Goal: Information Seeking & Learning: Learn about a topic

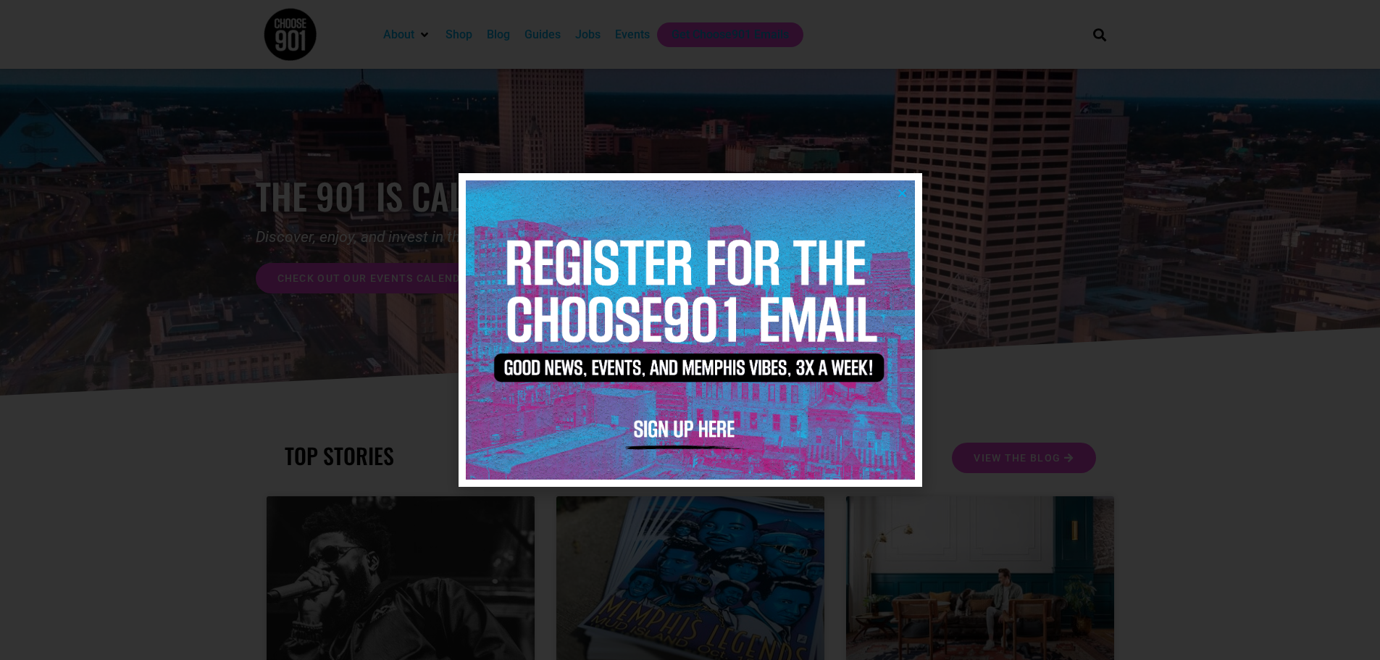
click at [904, 190] on icon "Close" at bounding box center [902, 193] width 11 height 11
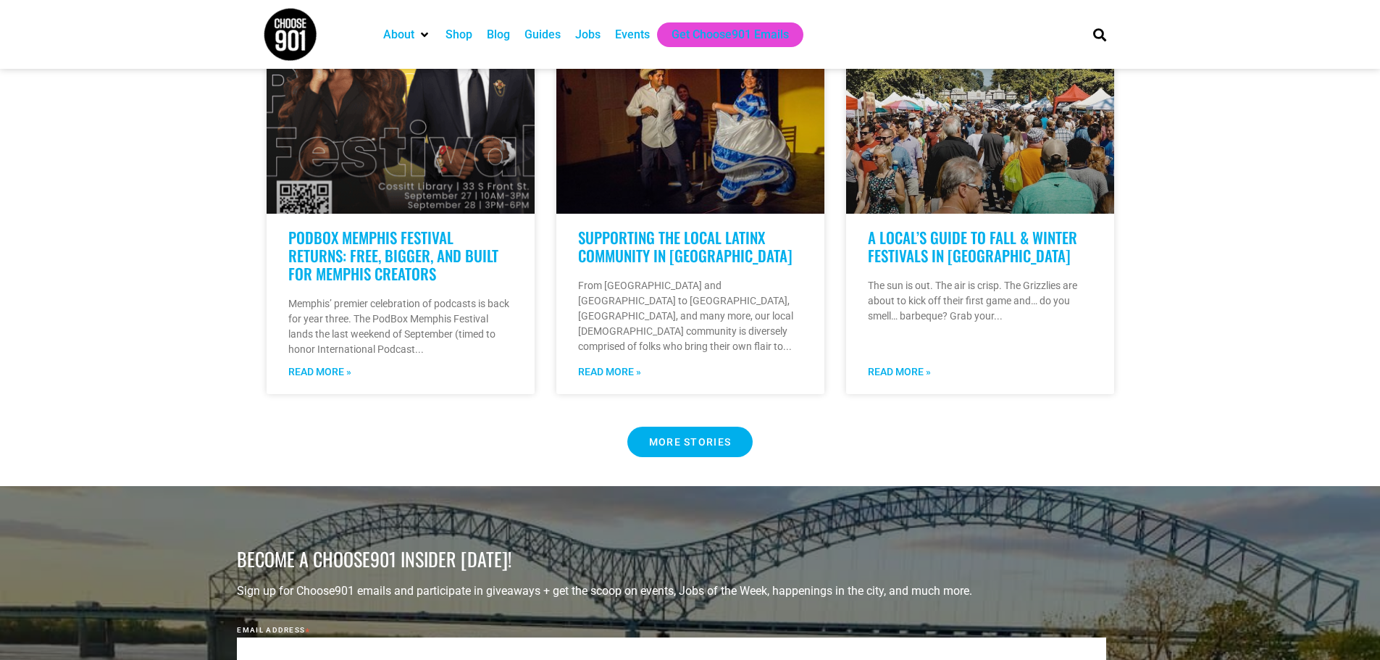
scroll to position [1086, 0]
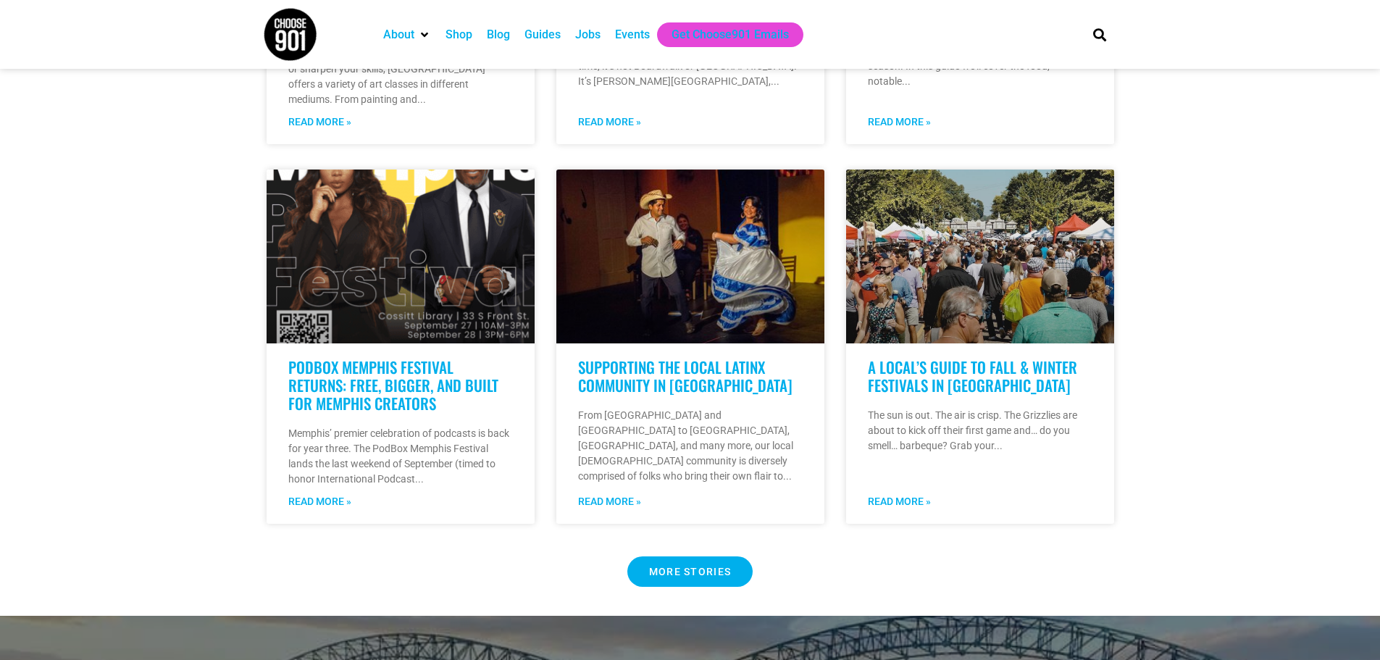
click at [551, 36] on div "Guides" at bounding box center [542, 34] width 36 height 17
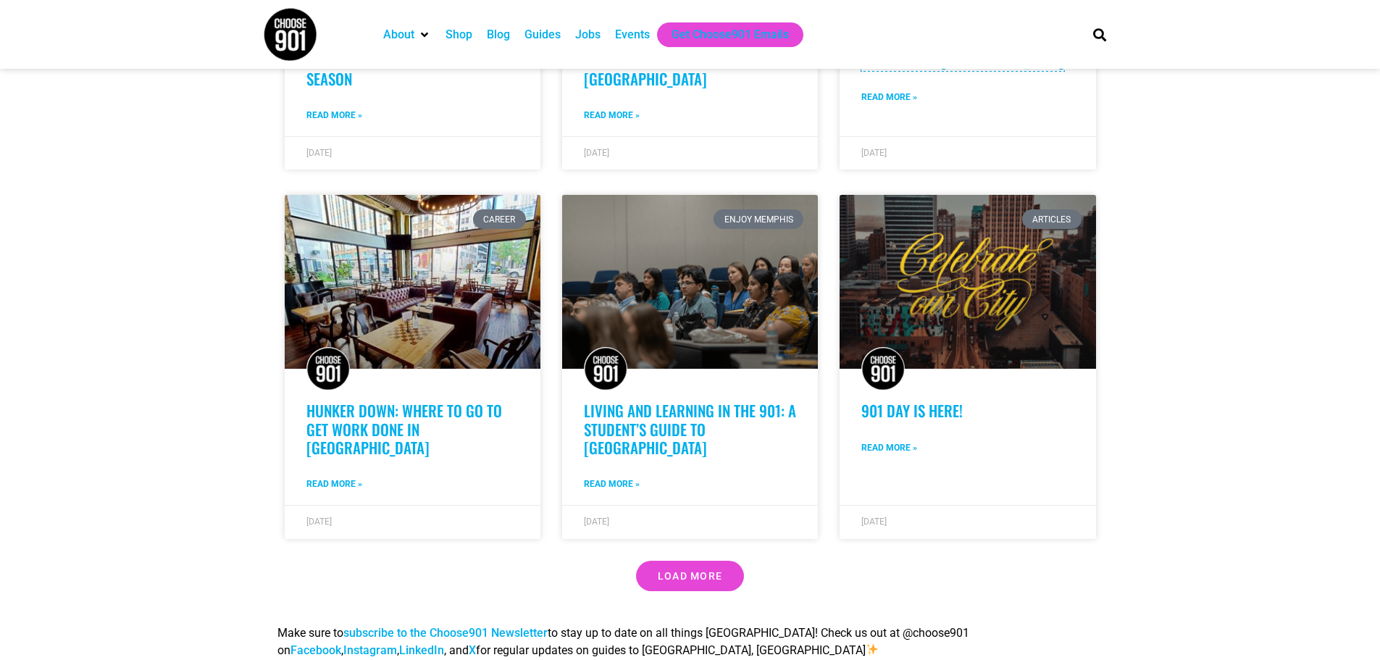
scroll to position [1014, 0]
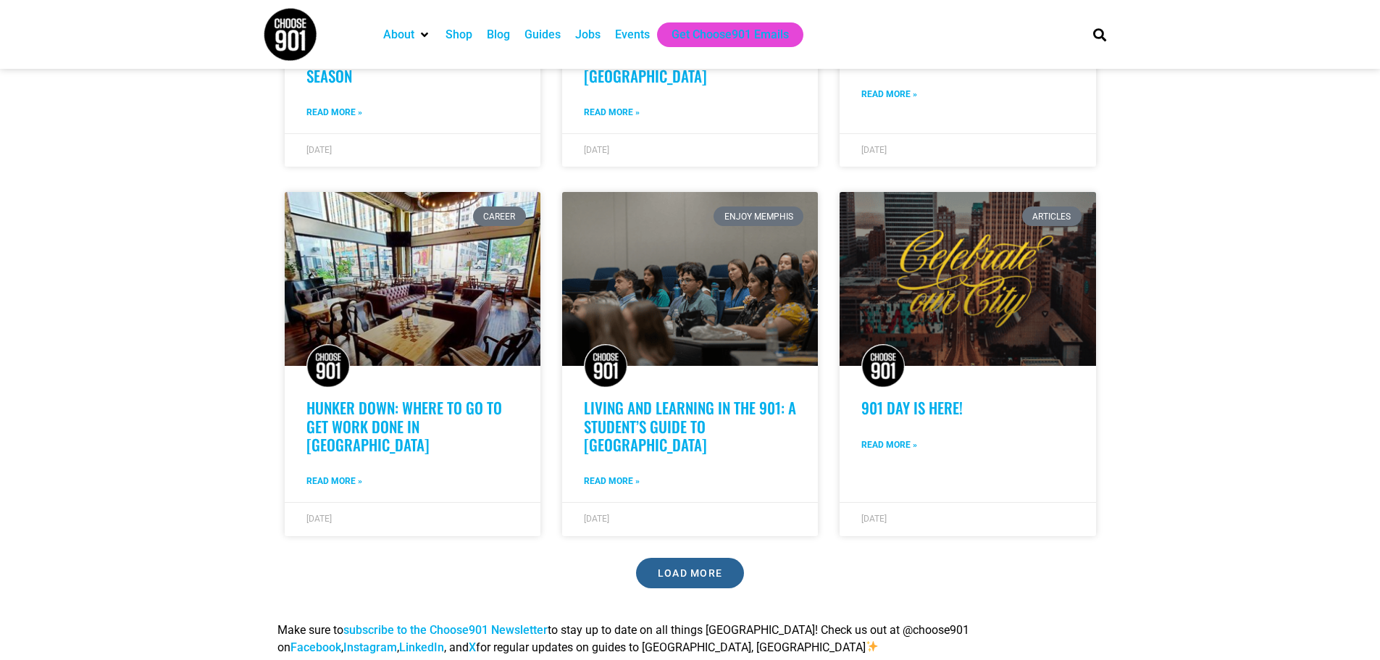
click at [700, 568] on span "Load More" at bounding box center [690, 573] width 65 height 10
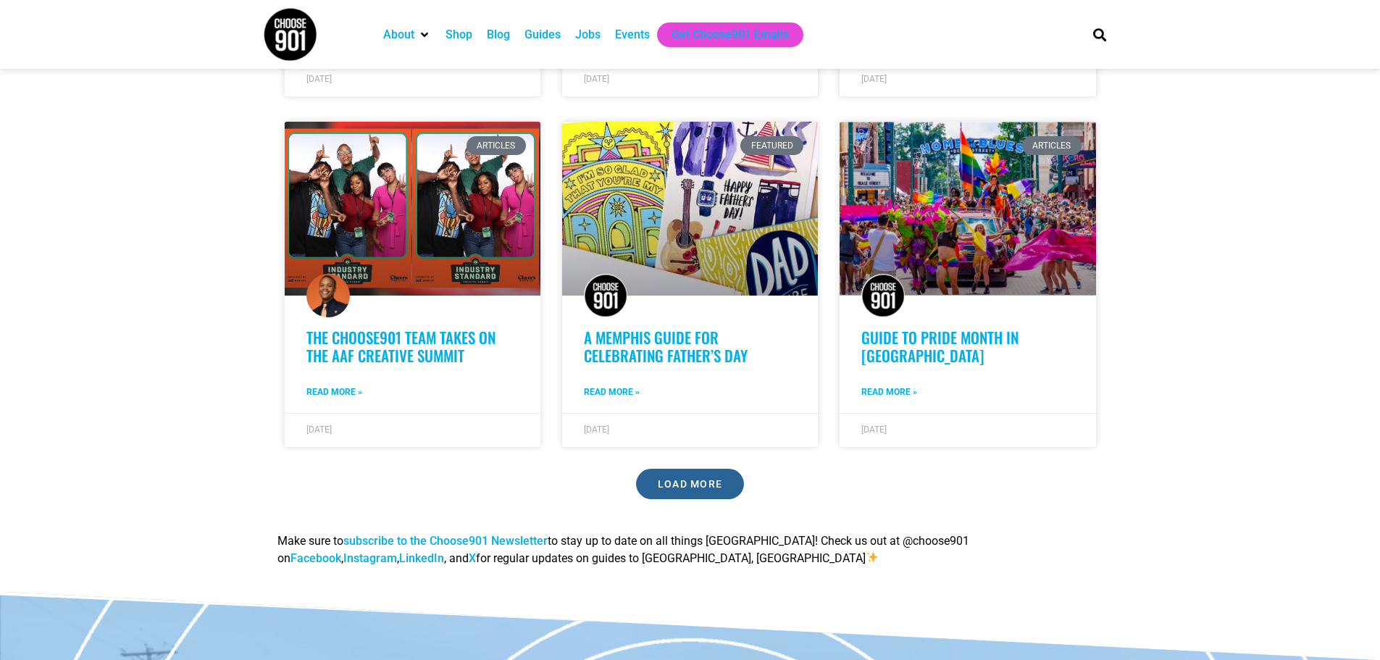
scroll to position [0, 0]
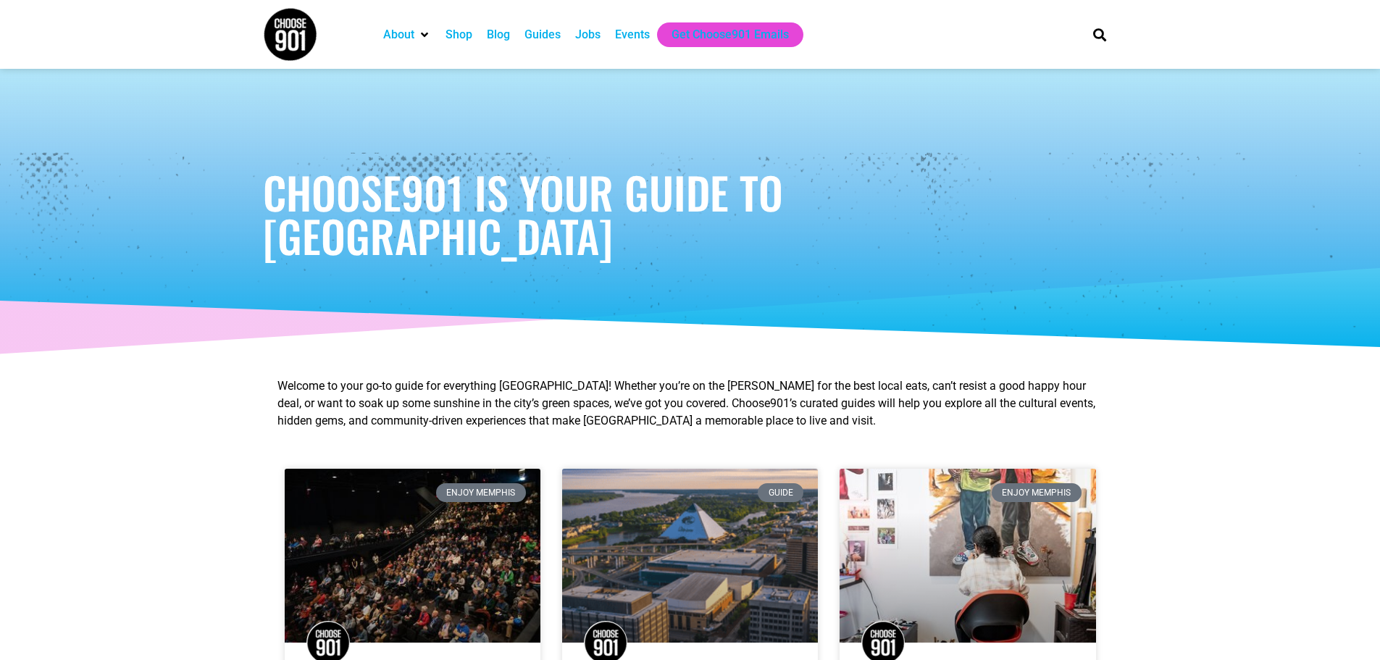
click at [626, 32] on div "Events" at bounding box center [632, 34] width 35 height 17
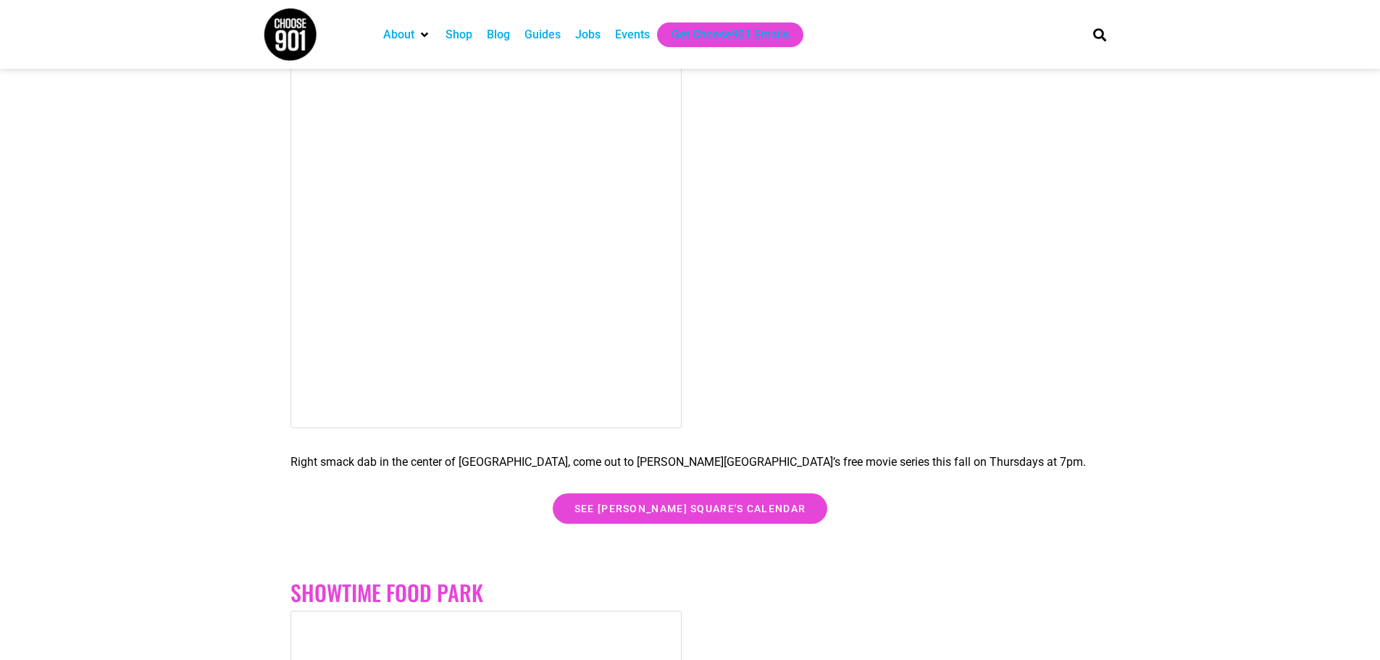
scroll to position [3331, 0]
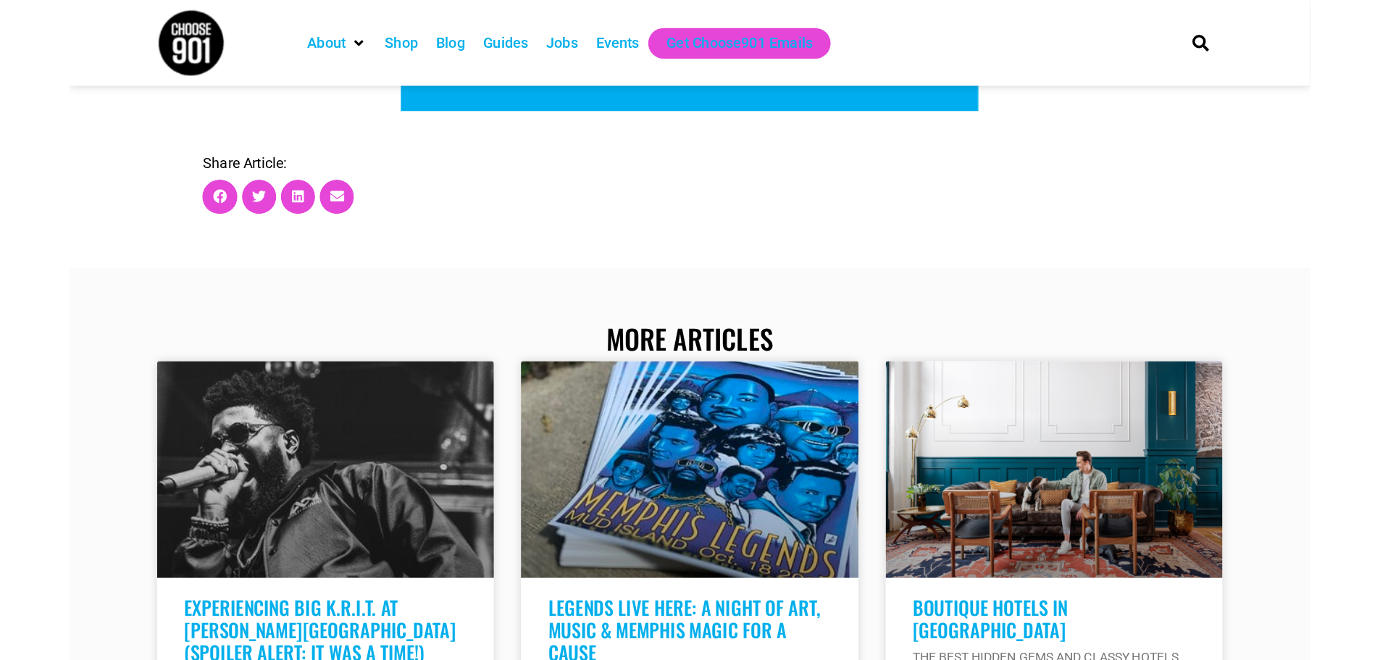
scroll to position [4997, 0]
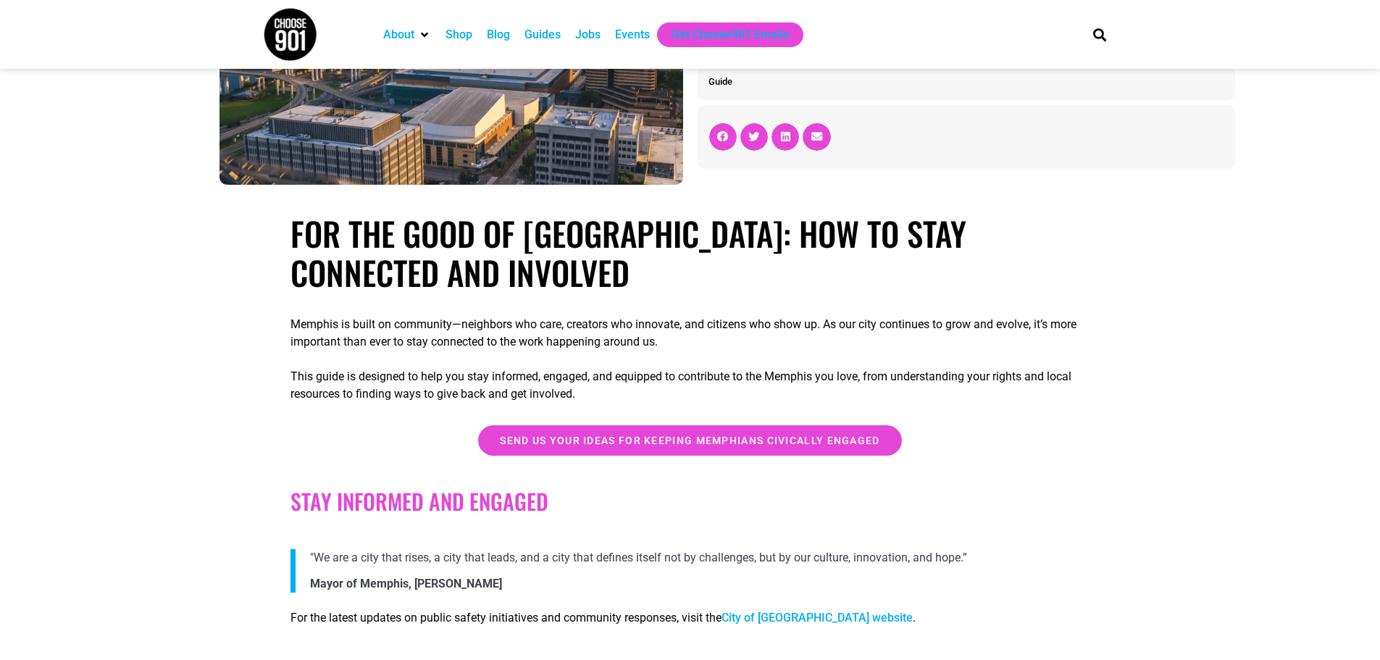
scroll to position [145, 0]
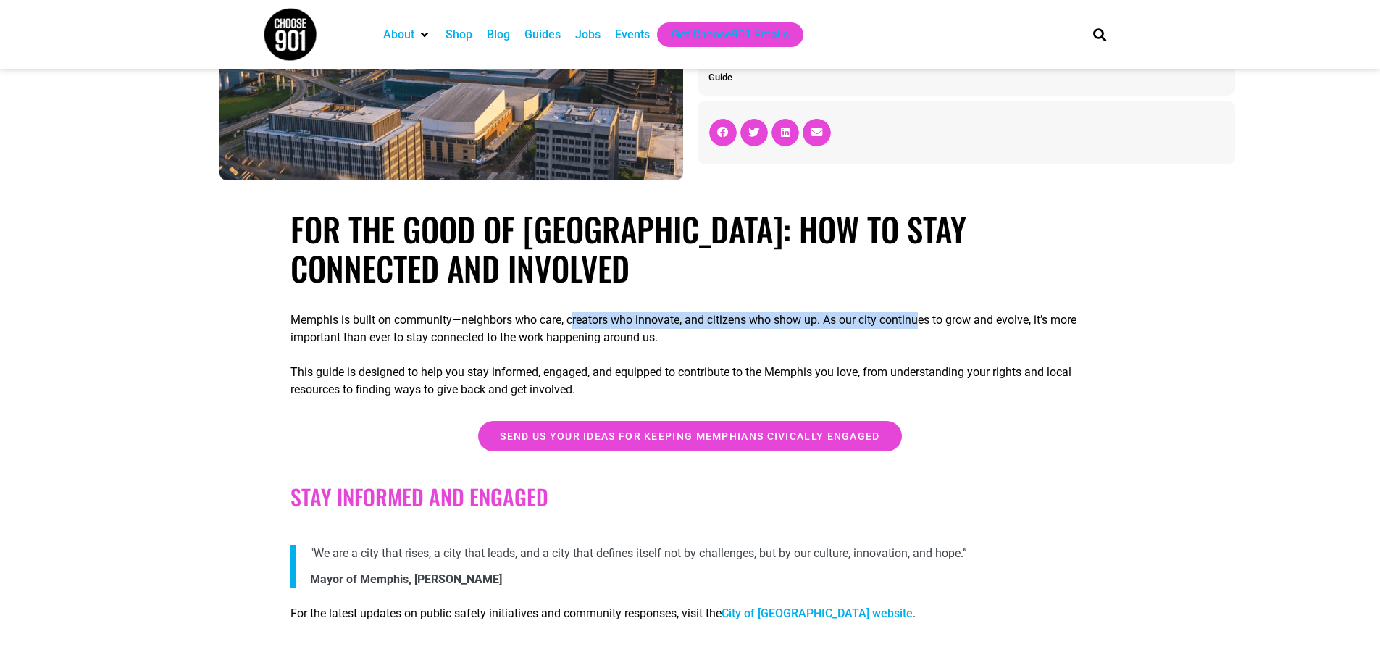
drag, startPoint x: 577, startPoint y: 323, endPoint x: 923, endPoint y: 319, distance: 346.2
click at [923, 319] on p "Memphis is built on community—neighbors who care, creators who innovate, and ci…" at bounding box center [689, 328] width 799 height 35
click at [806, 321] on p "Memphis is built on community—neighbors who care, creators who innovate, and ci…" at bounding box center [689, 328] width 799 height 35
drag, startPoint x: 918, startPoint y: 325, endPoint x: 983, endPoint y: 325, distance: 65.2
click at [983, 325] on p "Memphis is built on community—neighbors who care, creators who innovate, and ci…" at bounding box center [689, 328] width 799 height 35
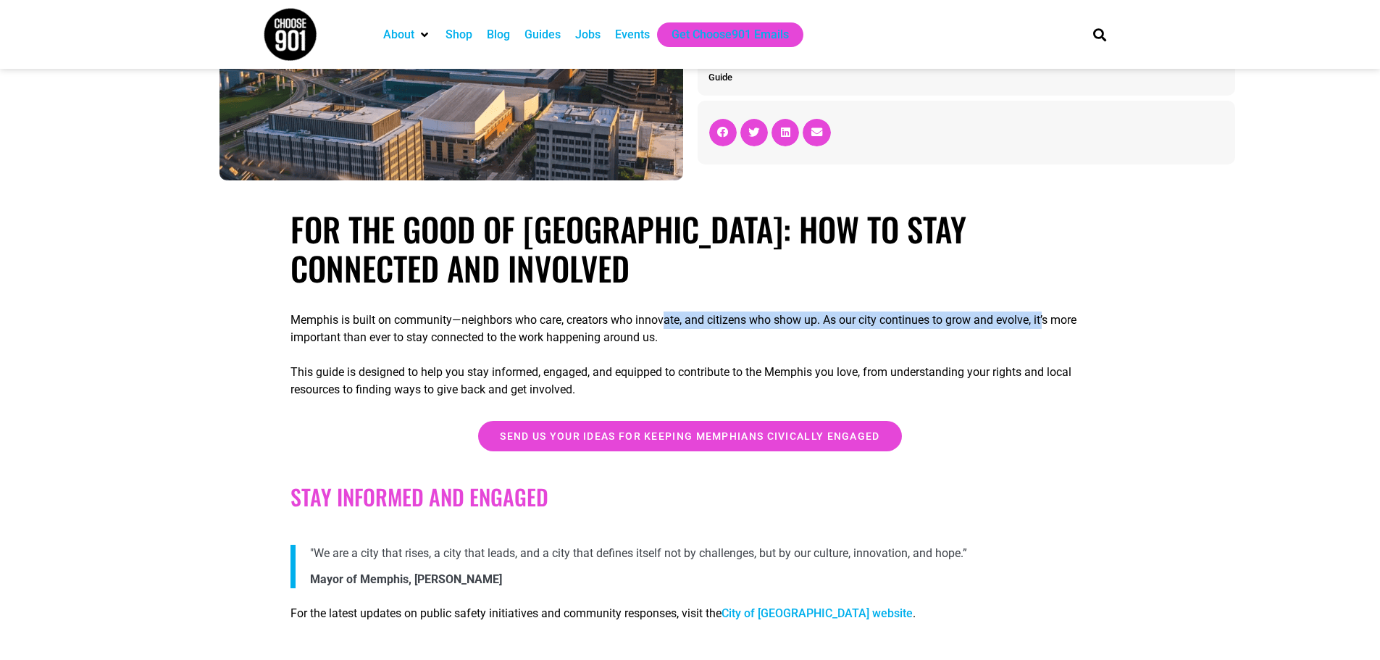
drag, startPoint x: 1049, startPoint y: 320, endPoint x: 631, endPoint y: 320, distance: 417.1
click at [649, 320] on p "Memphis is built on community—neighbors who care, creators who innovate, and ci…" at bounding box center [689, 328] width 799 height 35
click at [490, 336] on p "Memphis is built on community—neighbors who care, creators who innovate, and ci…" at bounding box center [689, 328] width 799 height 35
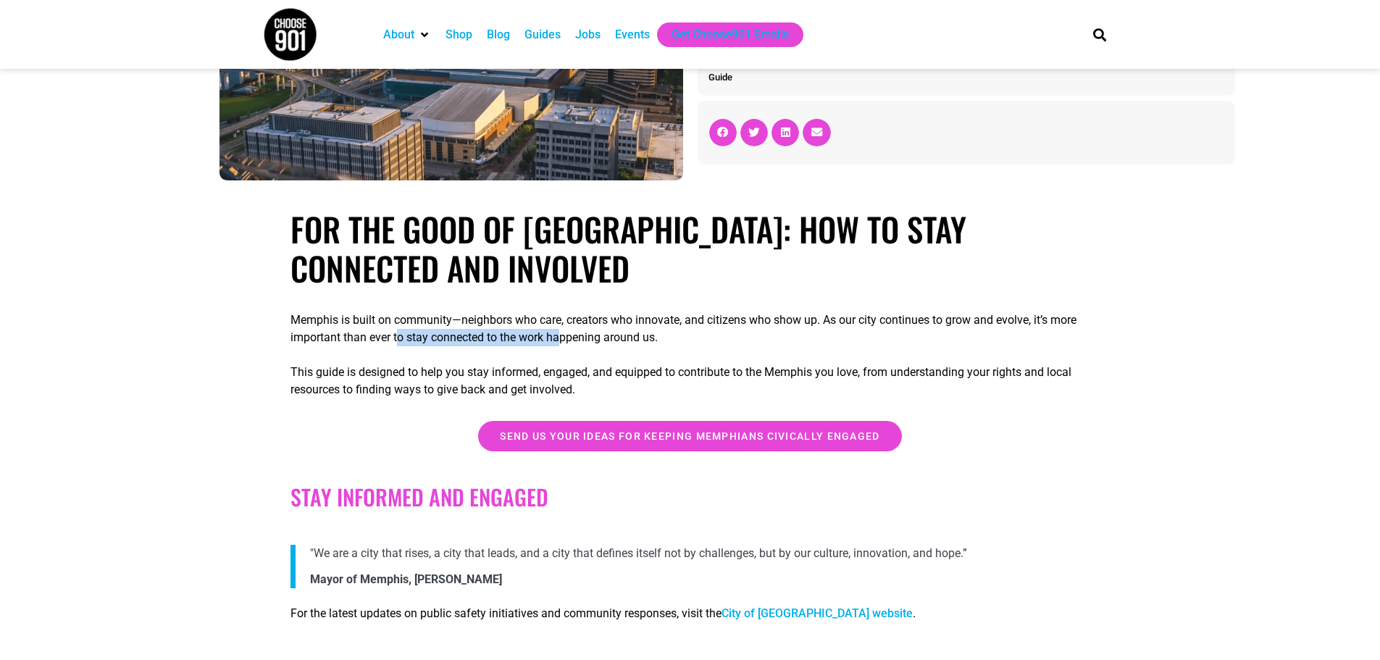
drag, startPoint x: 399, startPoint y: 336, endPoint x: 563, endPoint y: 334, distance: 163.7
click at [563, 334] on p "Memphis is built on community—neighbors who care, creators who innovate, and ci…" at bounding box center [689, 328] width 799 height 35
click at [368, 374] on p "This guide is designed to help you stay informed, engaged, and equipped to cont…" at bounding box center [689, 381] width 799 height 35
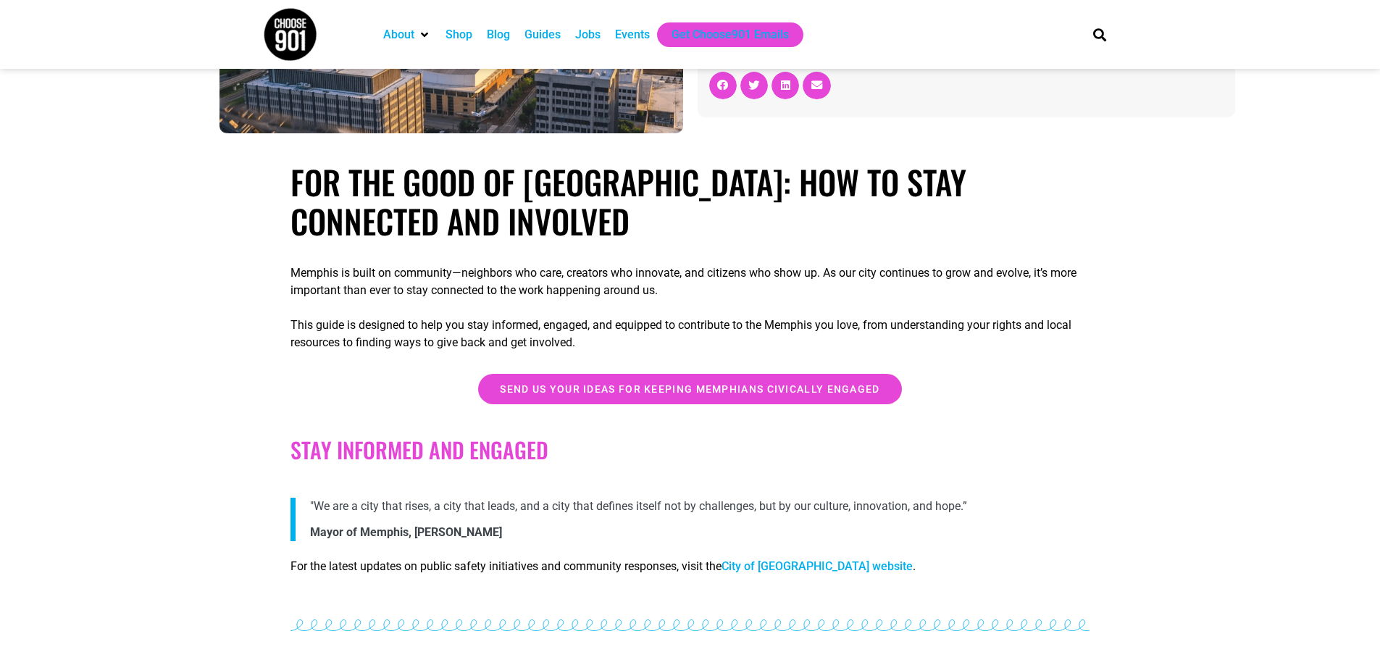
scroll to position [217, 0]
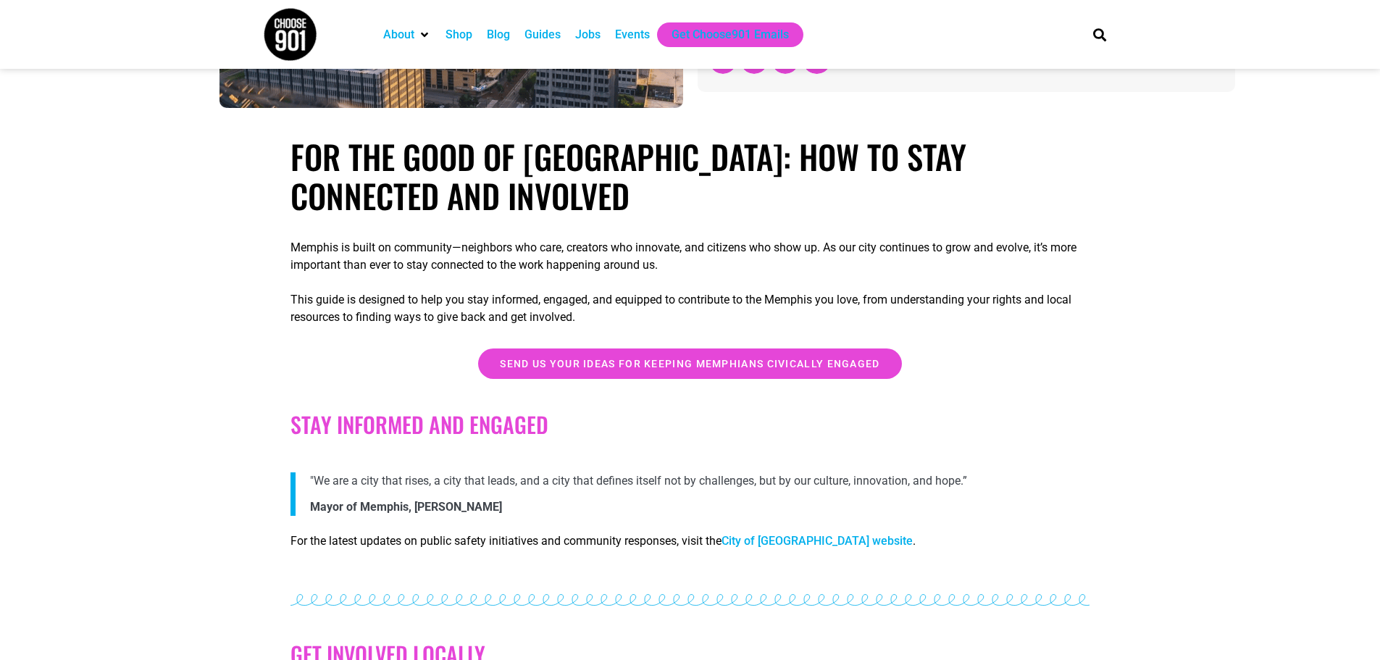
click at [392, 322] on p "This guide is designed to help you stay informed, engaged, and equipped to cont…" at bounding box center [689, 308] width 799 height 35
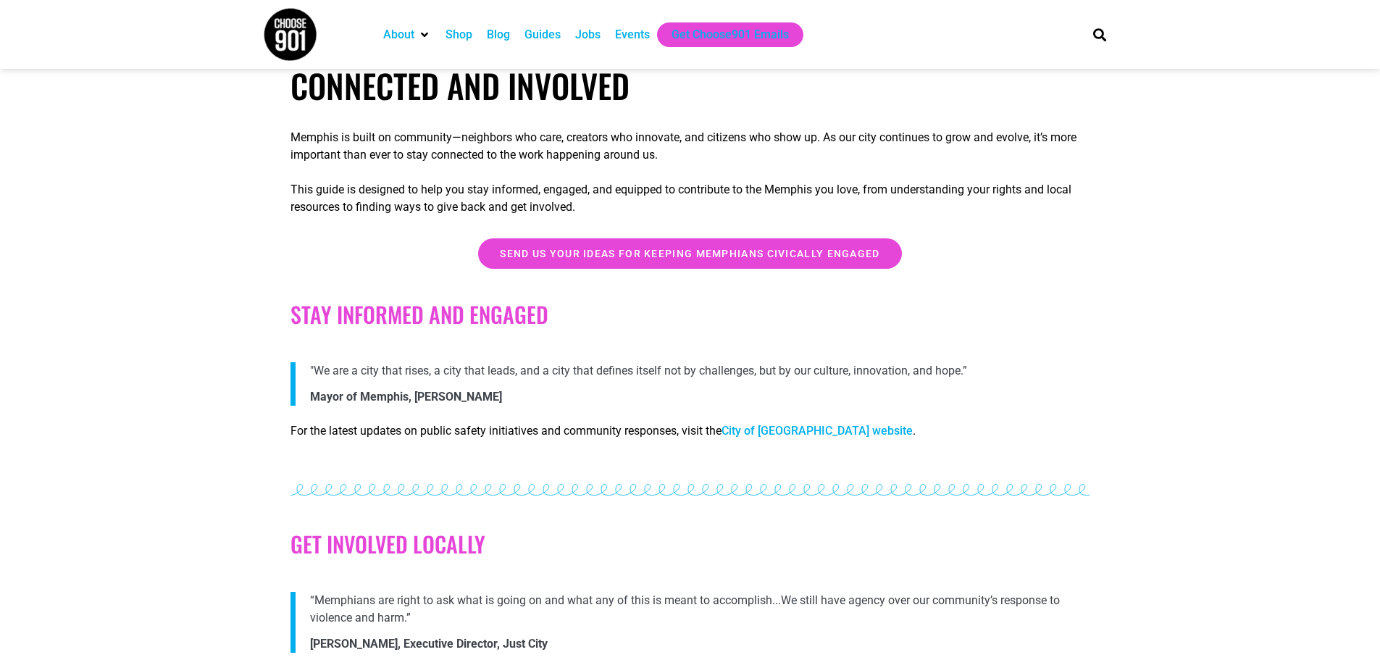
scroll to position [362, 0]
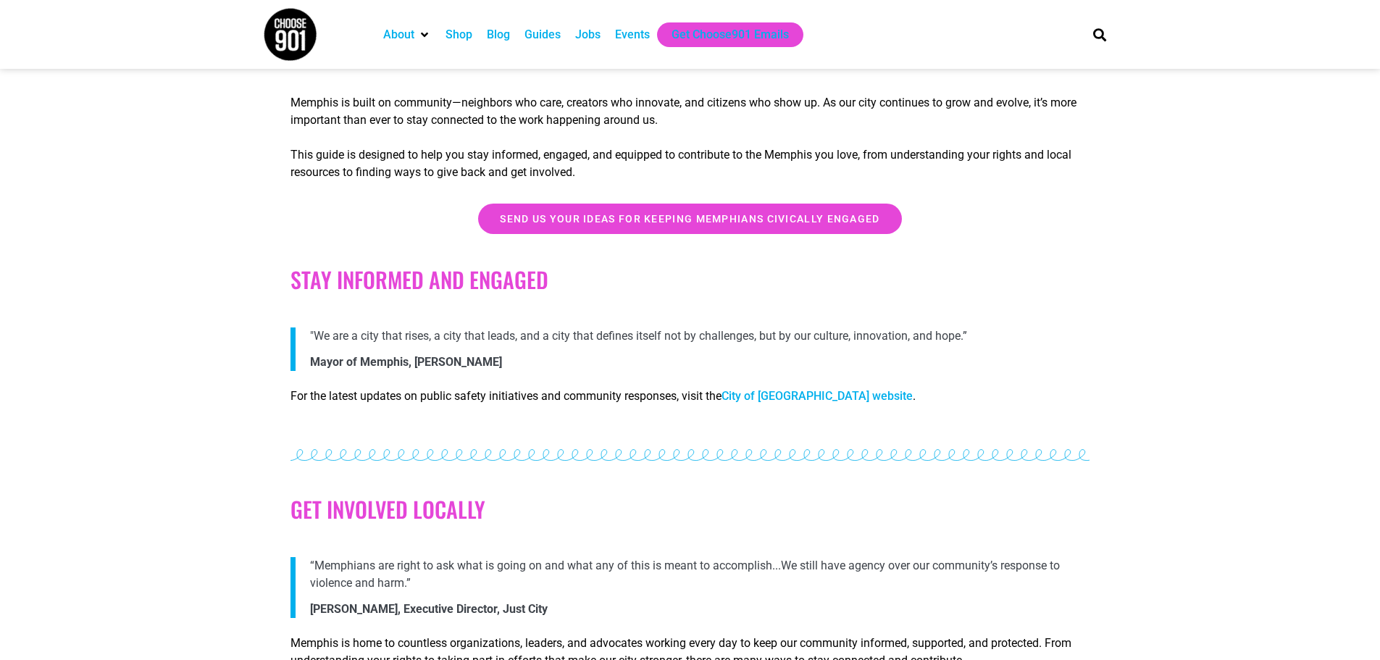
click at [841, 339] on p ""We are a city that rises, a city that leads, and a city that defines itself no…" at bounding box center [699, 335] width 779 height 17
drag, startPoint x: 914, startPoint y: 339, endPoint x: 595, endPoint y: 339, distance: 318.6
click at [601, 339] on p ""We are a city that rises, a city that leads, and a city that defines itself no…" at bounding box center [699, 335] width 779 height 17
click at [359, 395] on p "For the latest updates on public safety initiatives and community responses, vi…" at bounding box center [689, 395] width 799 height 17
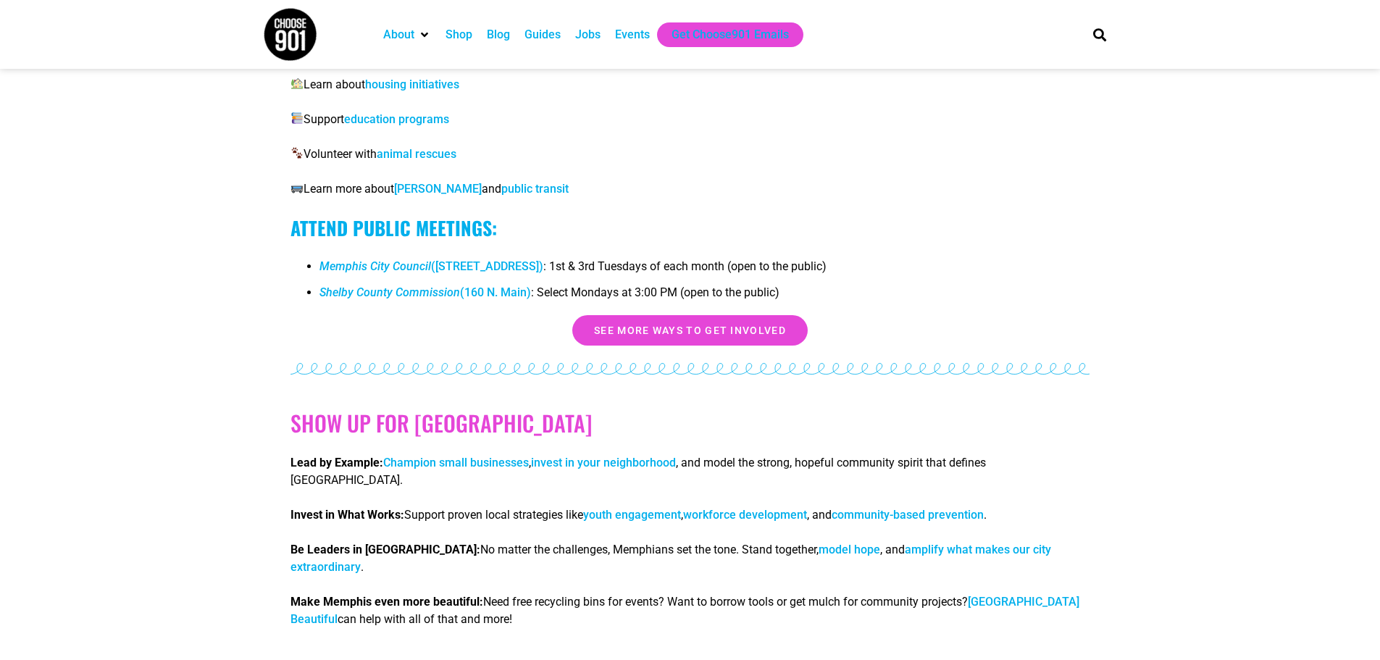
scroll to position [2752, 0]
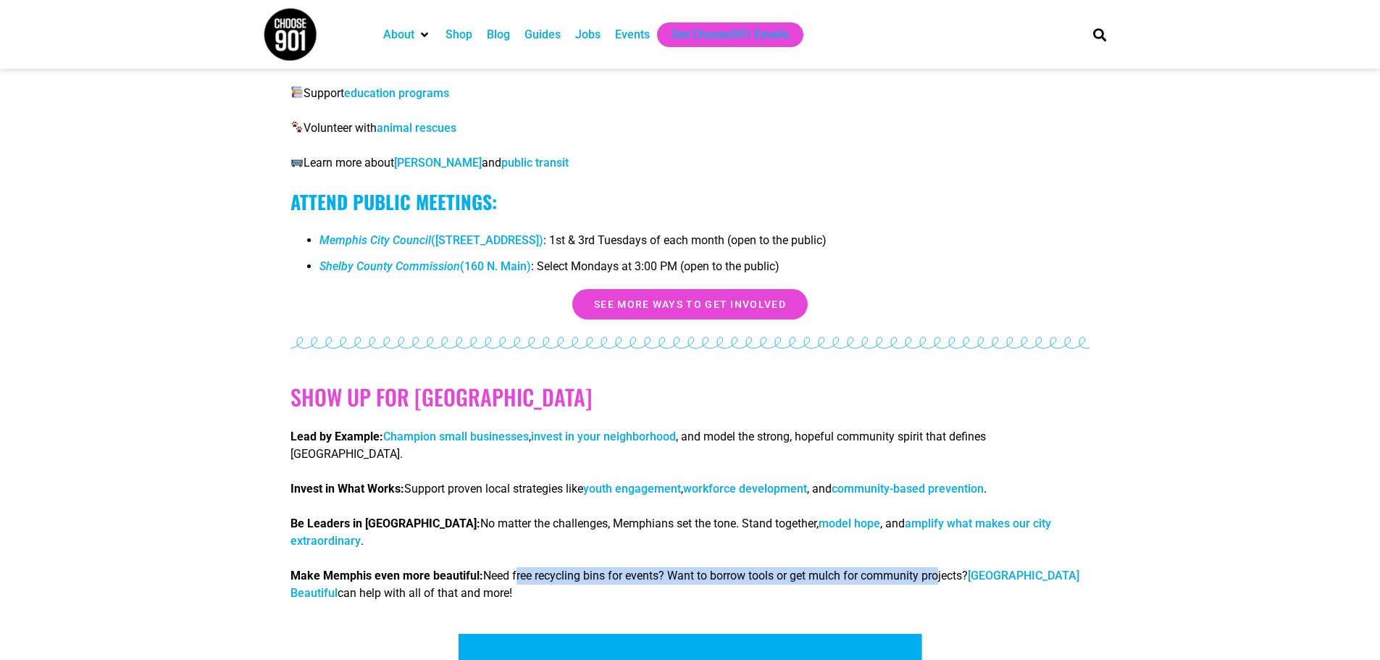
drag, startPoint x: 526, startPoint y: 542, endPoint x: 952, endPoint y: 542, distance: 425.8
click at [952, 567] on p "Make Memphis even more beautiful: Need free recycling bins for events? Want to …" at bounding box center [689, 584] width 799 height 35
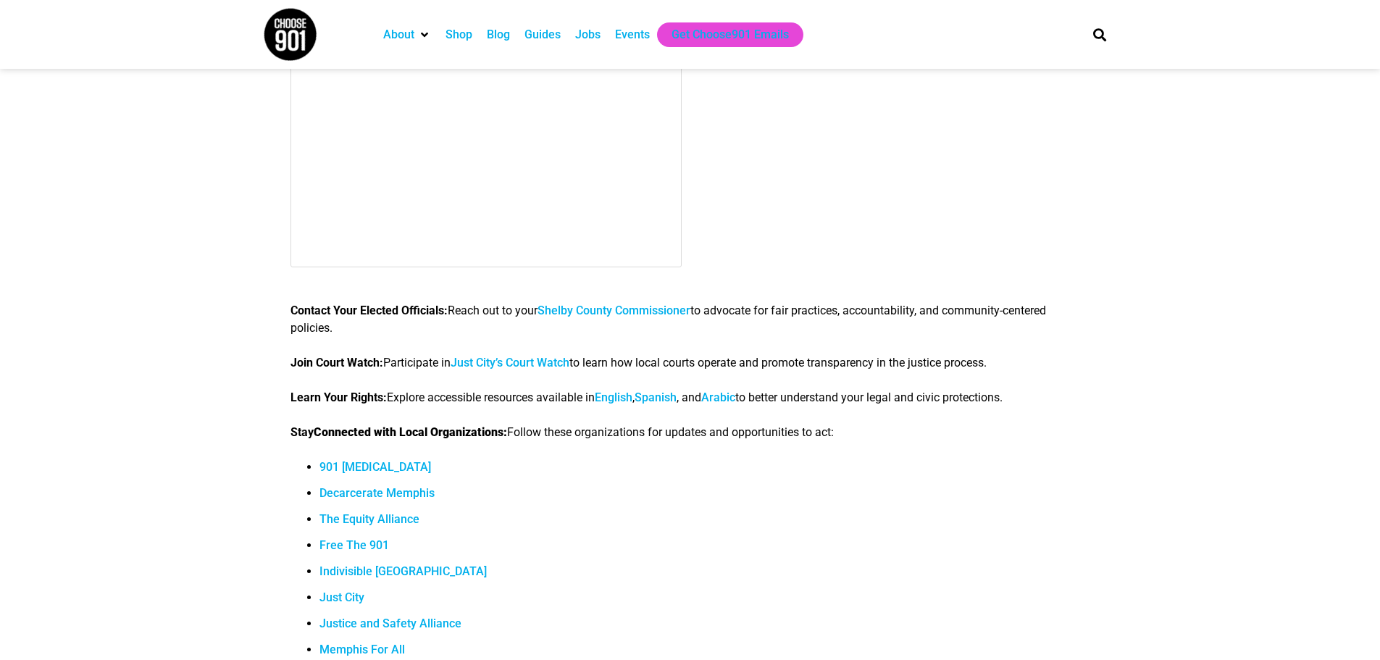
scroll to position [1159, 0]
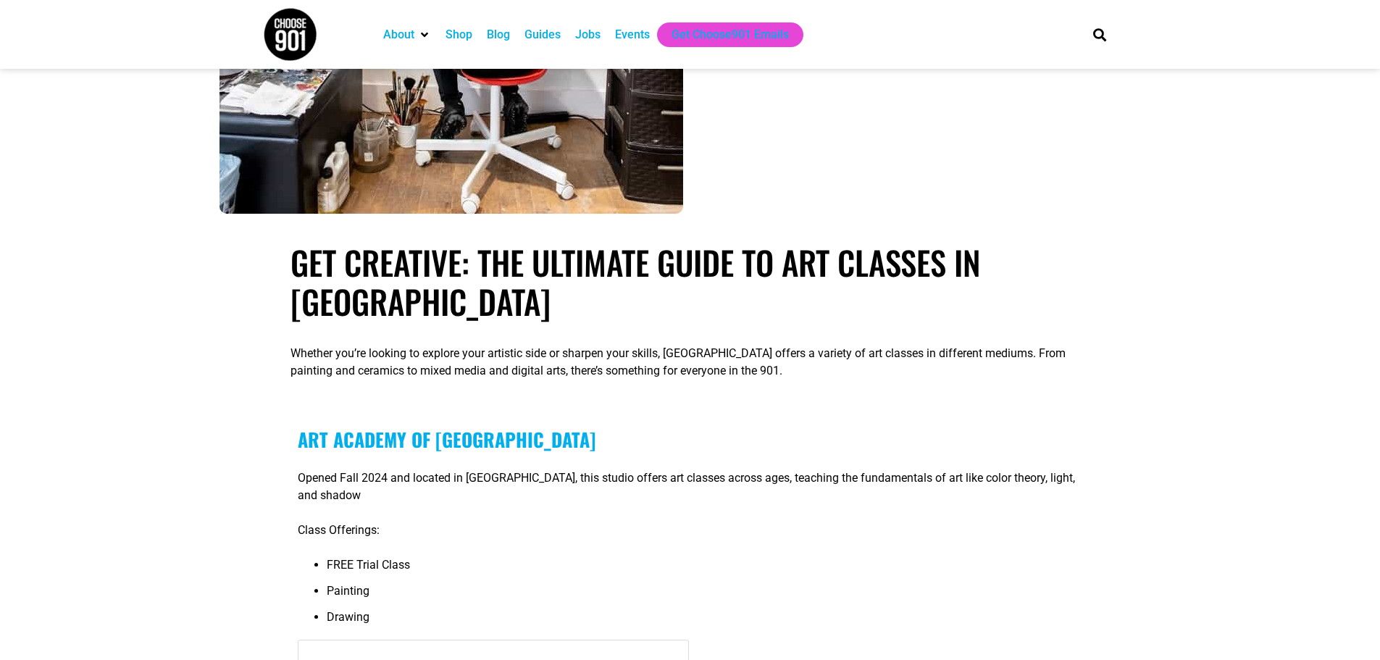
scroll to position [652, 0]
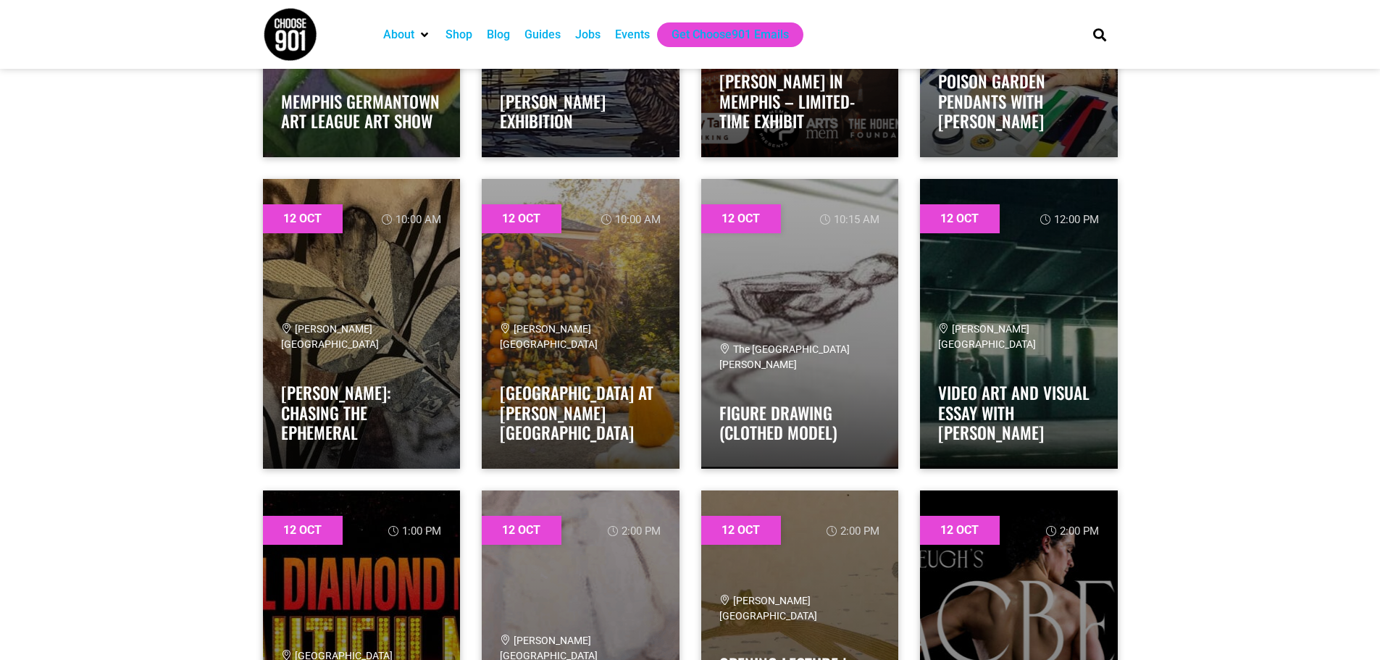
scroll to position [6952, 0]
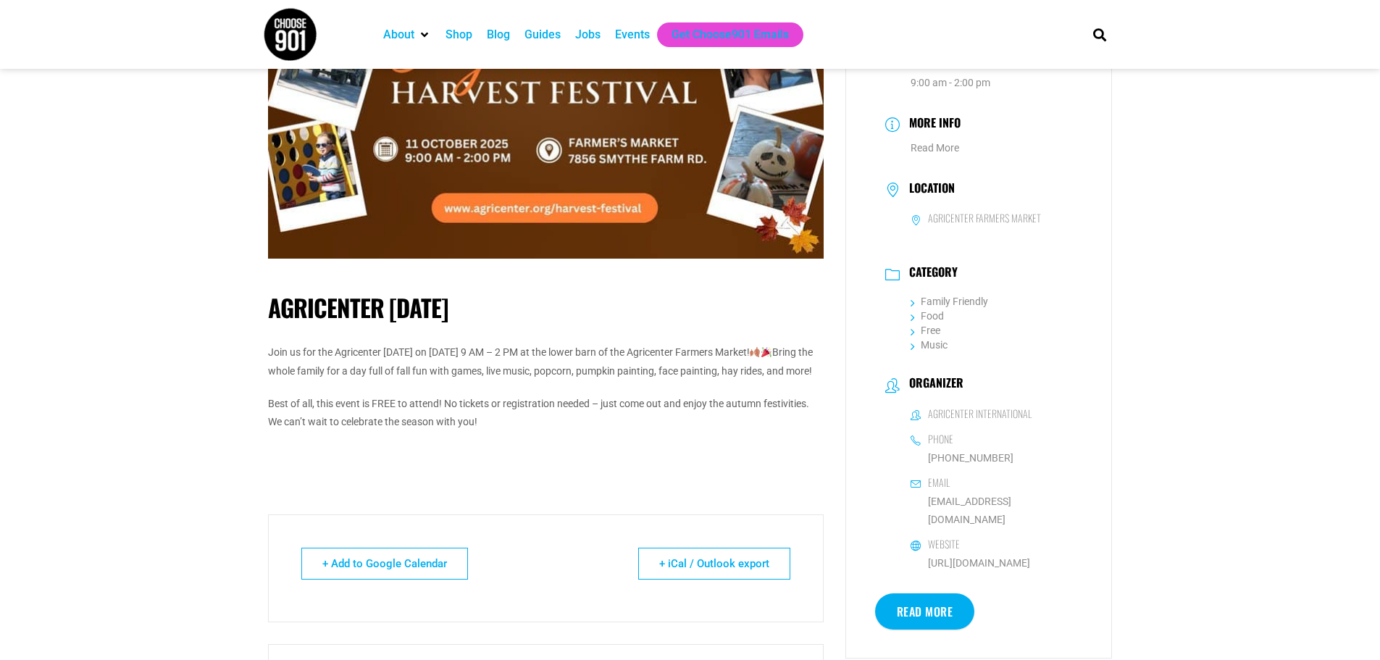
scroll to position [217, 0]
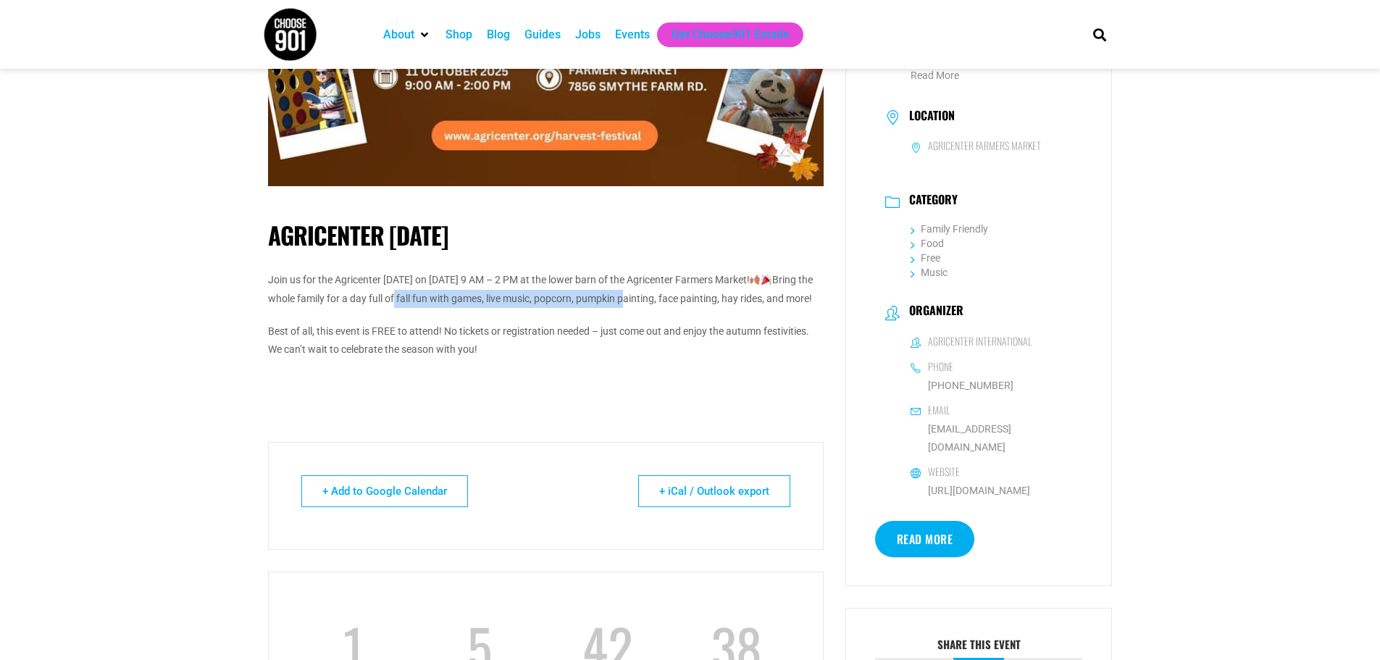
drag, startPoint x: 495, startPoint y: 297, endPoint x: 729, endPoint y: 301, distance: 233.2
click at [729, 301] on p "Join us for the Agricenter [DATE] on [DATE] 9 AM – 2 PM at the lower barn of th…" at bounding box center [545, 289] width 555 height 36
click at [778, 303] on p "Join us for the Agricenter [DATE] on [DATE] 9 AM – 2 PM at the lower barn of th…" at bounding box center [545, 289] width 555 height 36
drag, startPoint x: 779, startPoint y: 300, endPoint x: 587, endPoint y: 297, distance: 192.6
click at [587, 297] on p "Join us for the Agricenter [DATE] on [DATE] 9 AM – 2 PM at the lower barn of th…" at bounding box center [545, 289] width 555 height 36
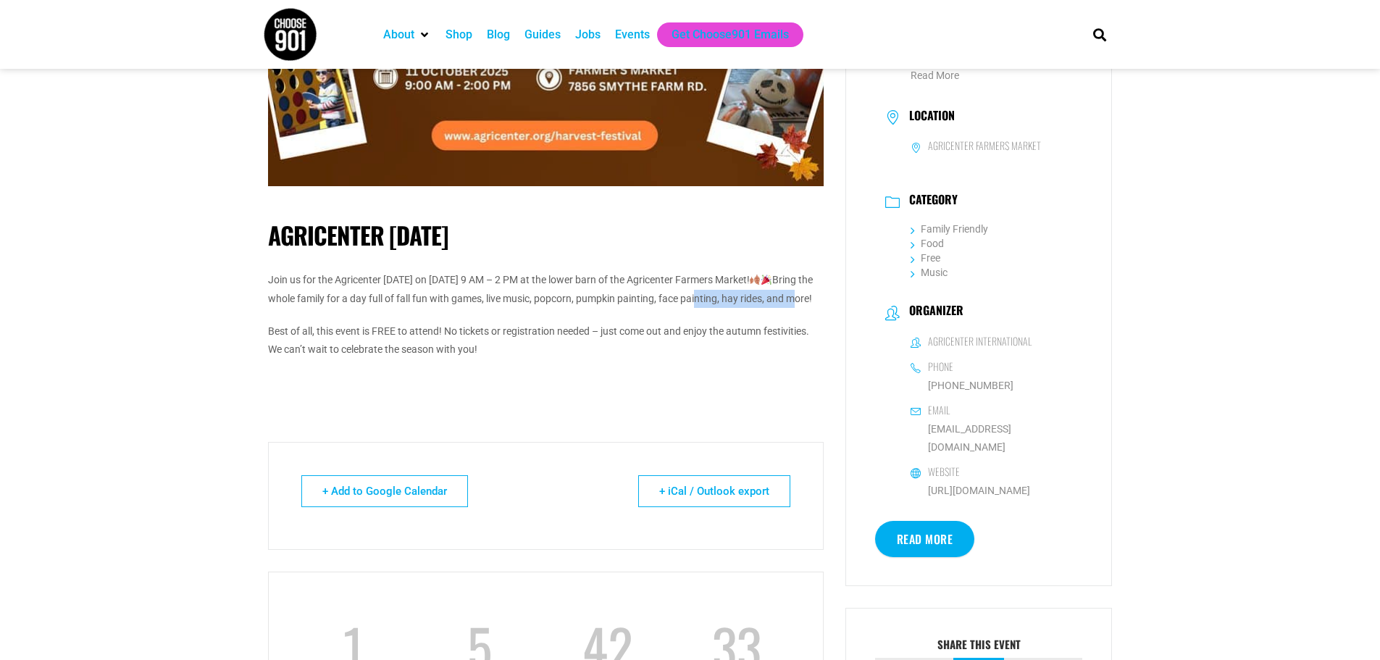
drag, startPoint x: 278, startPoint y: 319, endPoint x: 375, endPoint y: 320, distance: 97.0
click at [375, 307] on p "Join us for the Agricenter [DATE] on [DATE] 9 AM – 2 PM at the lower barn of th…" at bounding box center [545, 289] width 555 height 36
drag, startPoint x: 311, startPoint y: 347, endPoint x: 494, endPoint y: 350, distance: 182.5
click at [494, 350] on p "Best of all, this event is FREE to attend! No tickets or registration needed – …" at bounding box center [545, 340] width 555 height 36
click at [427, 350] on p "Best of all, this event is FREE to attend! No tickets or registration needed – …" at bounding box center [545, 340] width 555 height 36
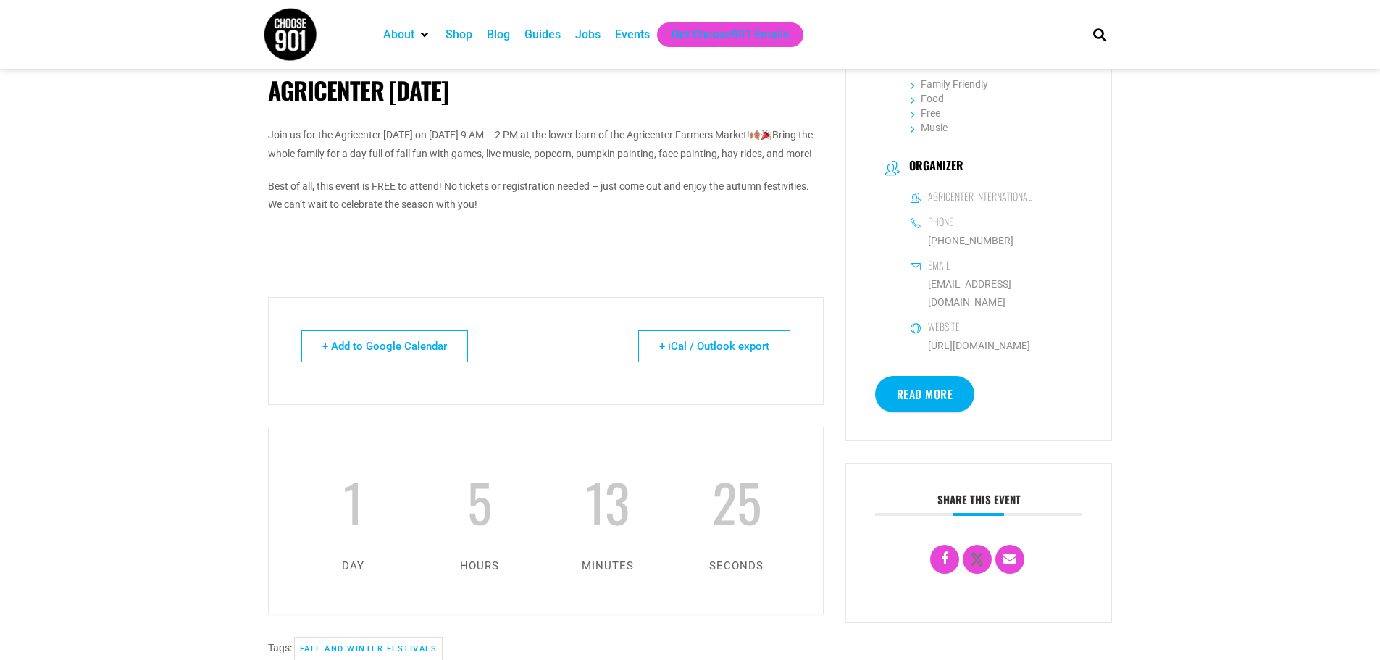
scroll to position [0, 0]
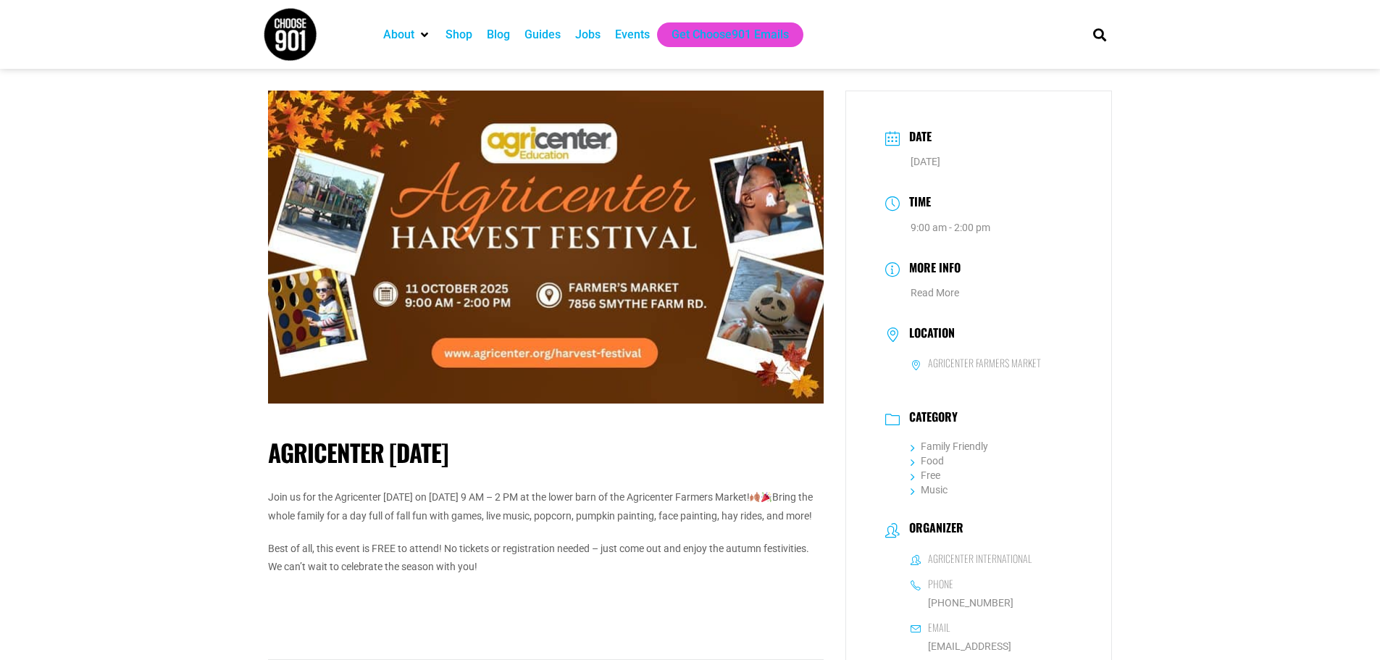
click at [577, 356] on img at bounding box center [545, 247] width 555 height 313
click at [624, 356] on img at bounding box center [545, 247] width 555 height 313
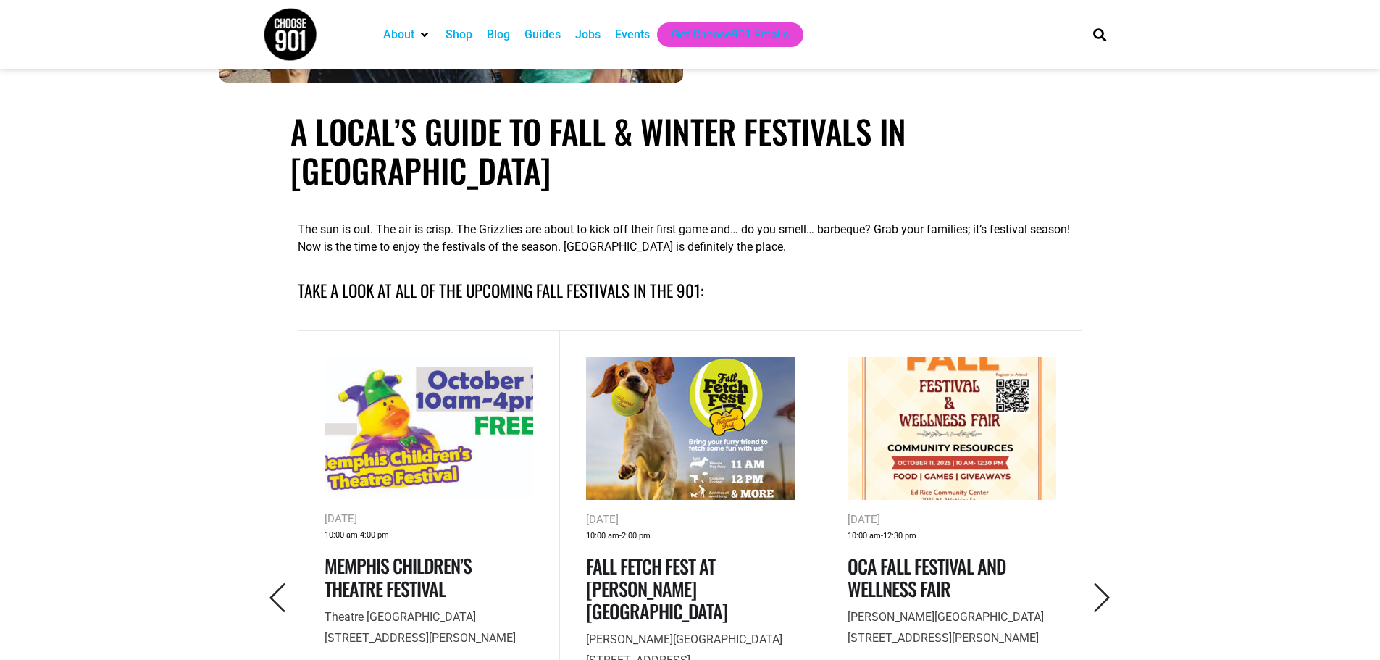
scroll to position [579, 0]
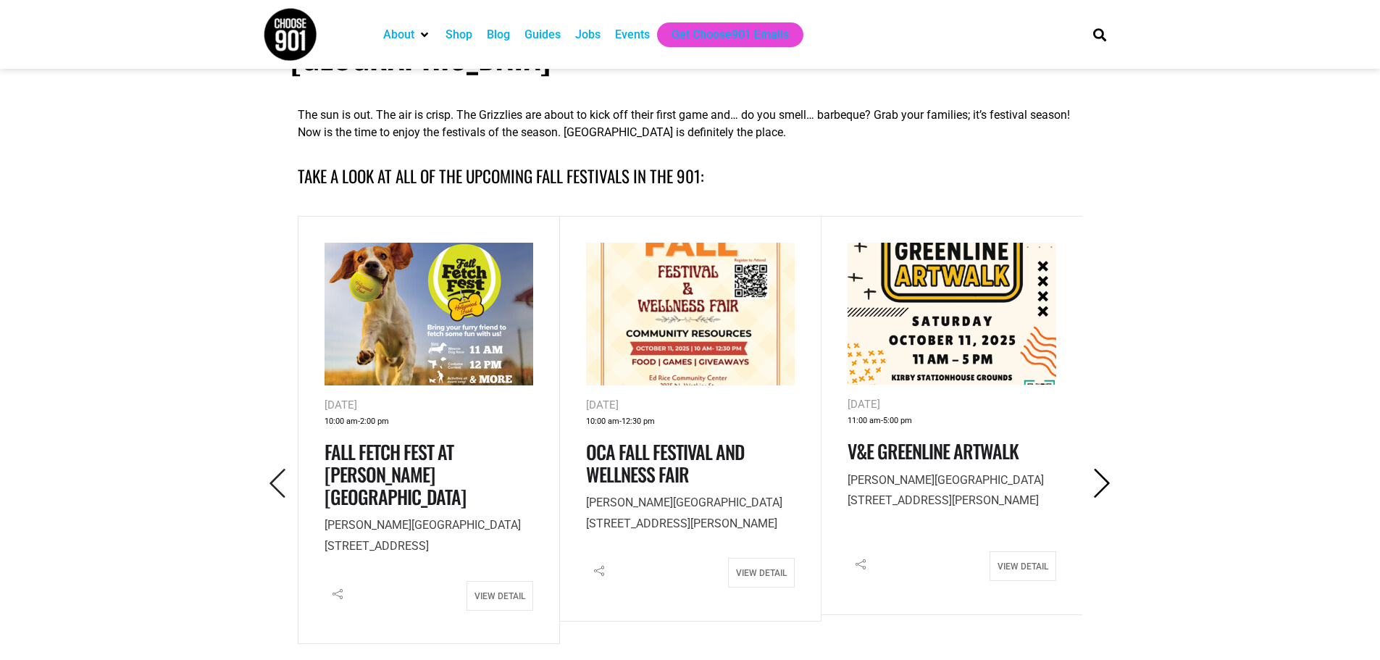
click at [1102, 469] on icon "Next" at bounding box center [1102, 484] width 30 height 30
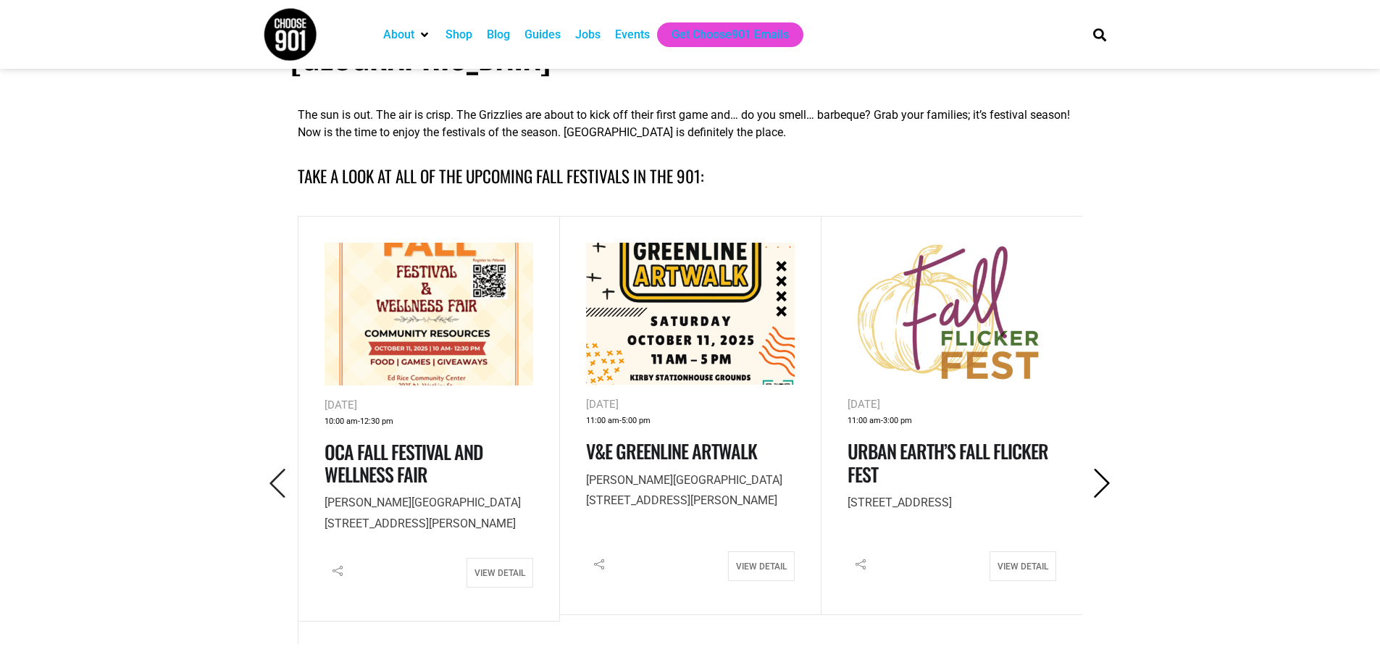
click at [1102, 469] on icon "Next" at bounding box center [1102, 484] width 30 height 30
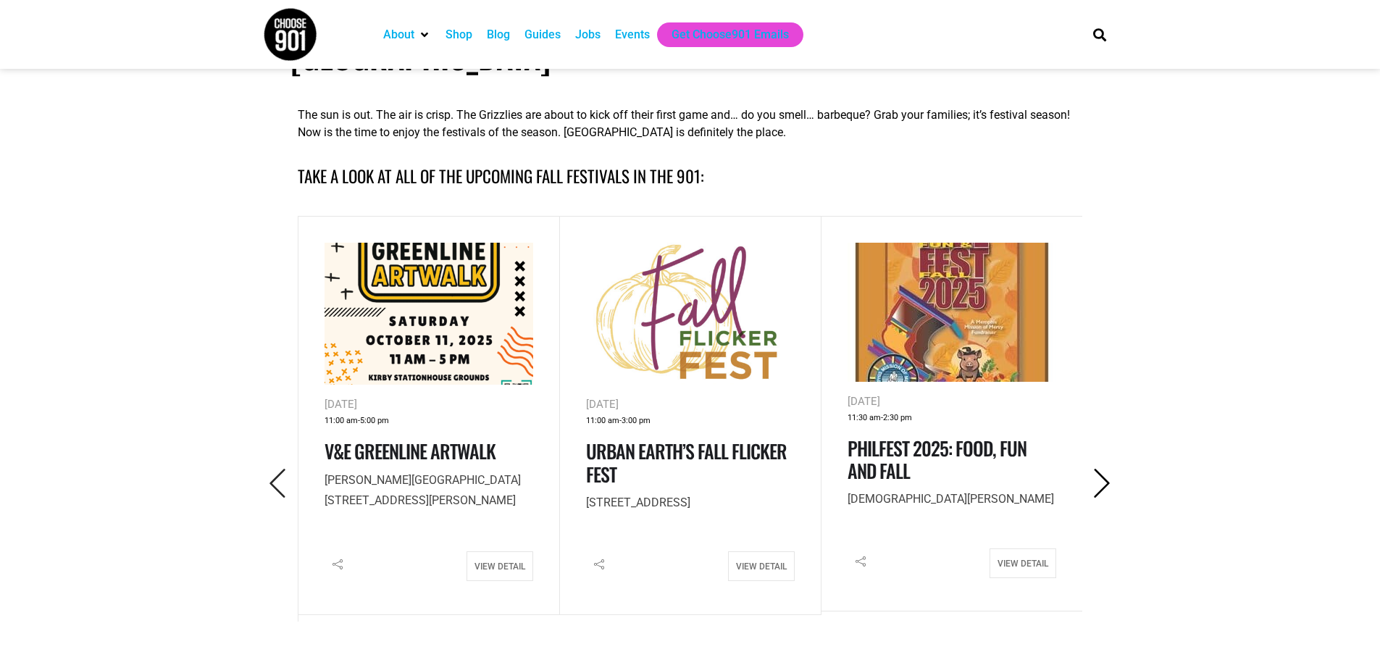
click at [1102, 469] on icon "Next" at bounding box center [1102, 484] width 30 height 30
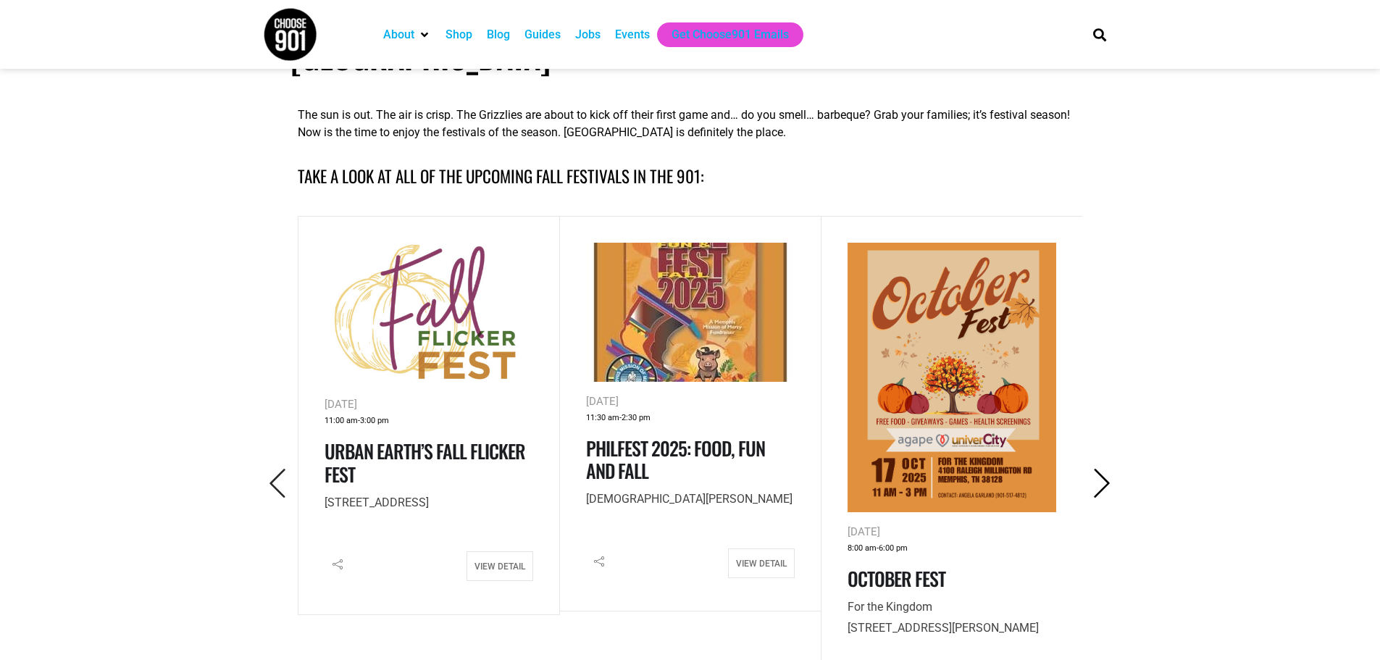
click at [1102, 469] on icon "Next" at bounding box center [1102, 484] width 30 height 30
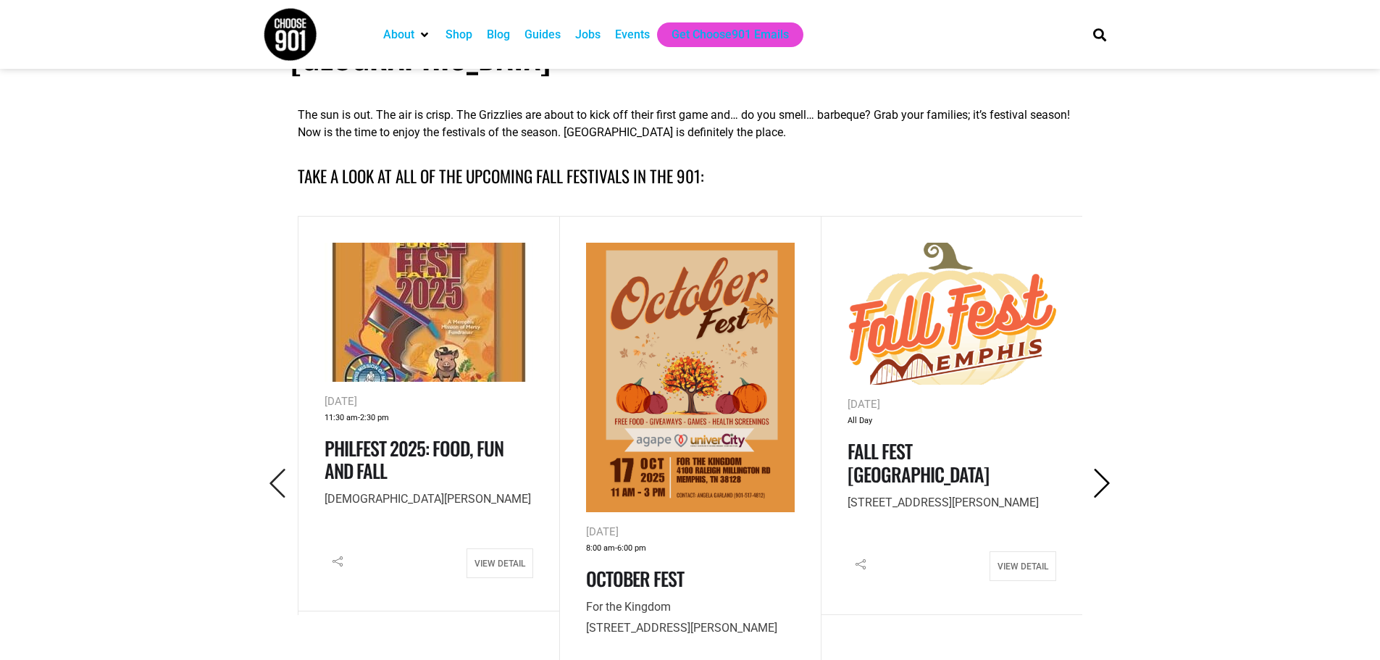
click at [1102, 469] on icon "Next" at bounding box center [1102, 484] width 30 height 30
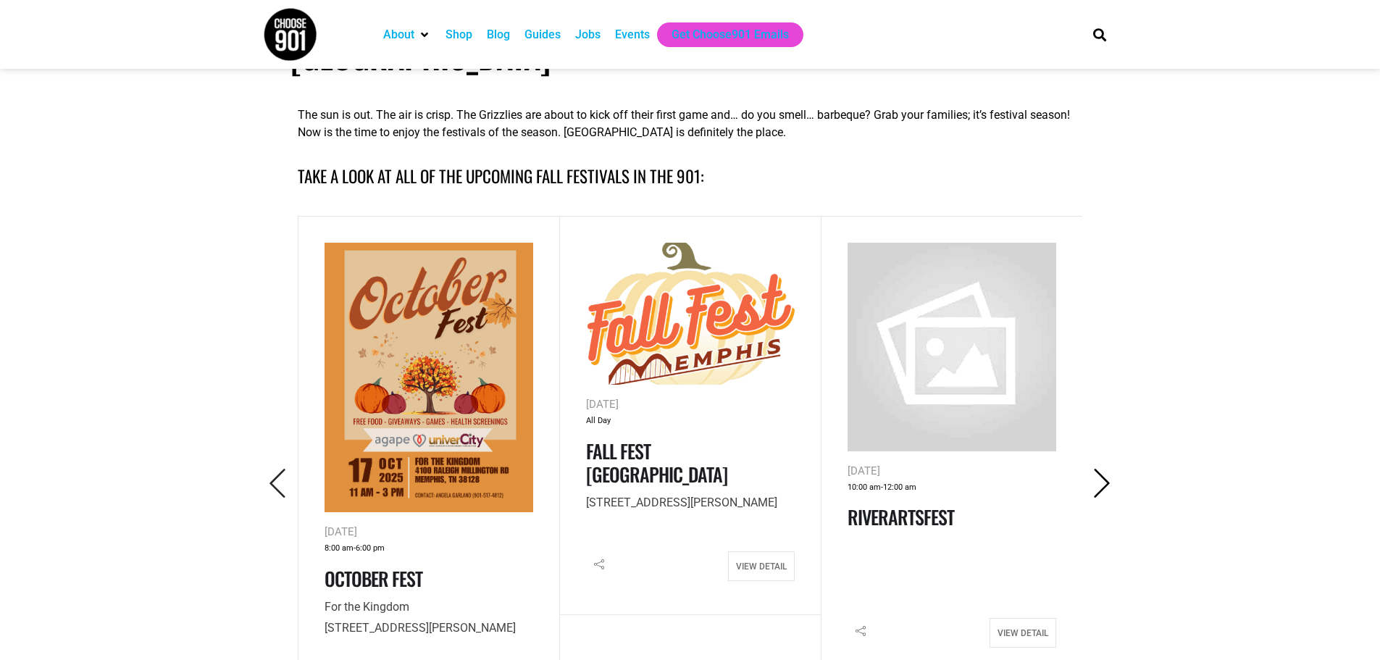
click at [1102, 469] on icon "Next" at bounding box center [1102, 484] width 30 height 30
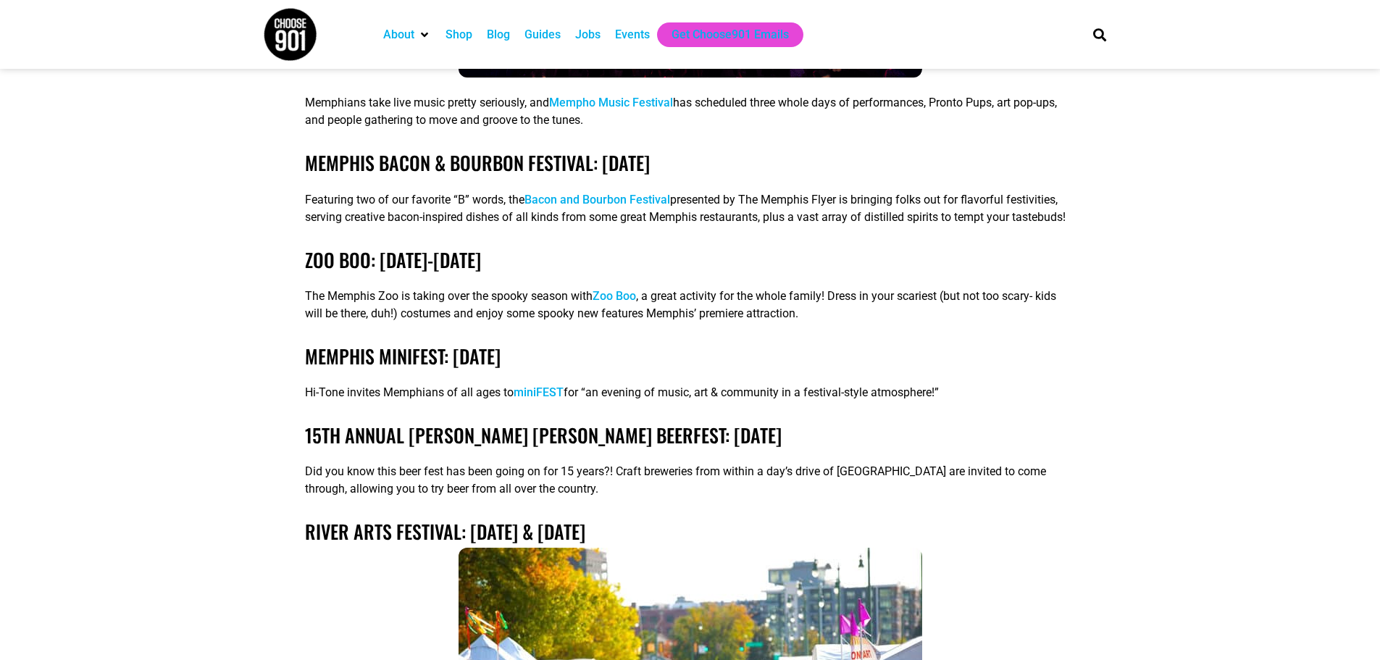
scroll to position [3279, 0]
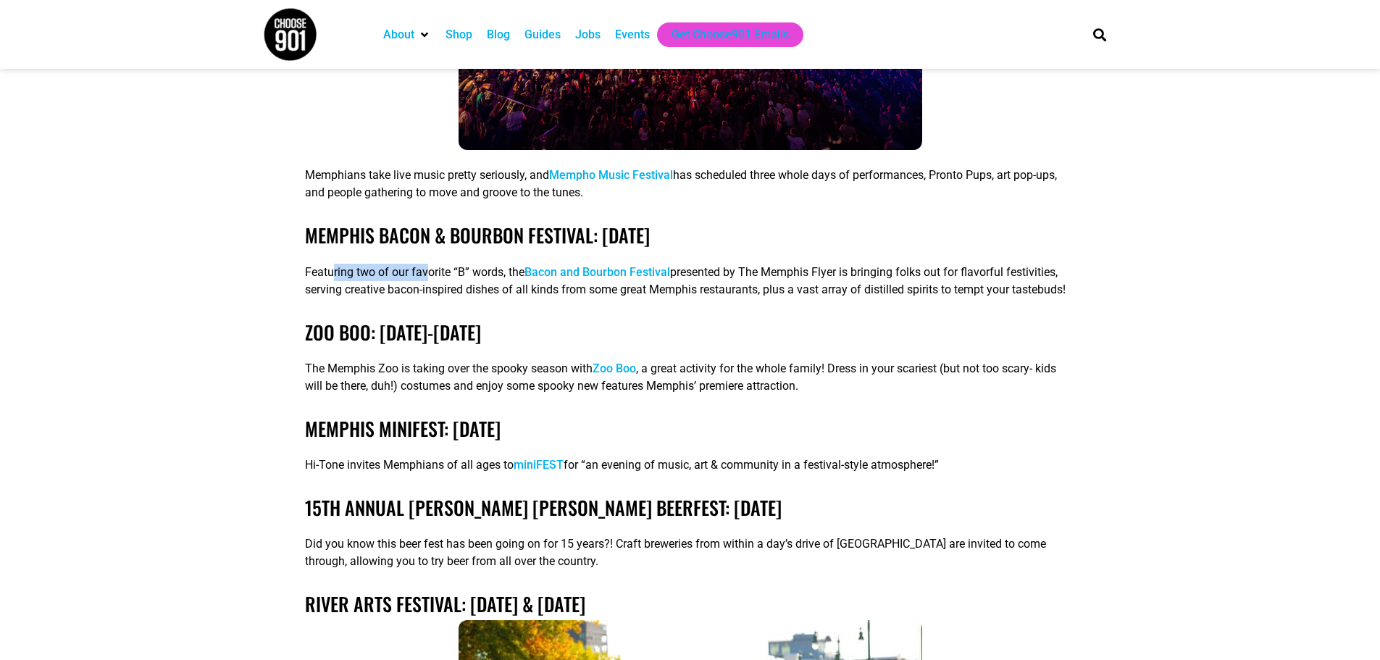
drag, startPoint x: 334, startPoint y: 222, endPoint x: 427, endPoint y: 222, distance: 92.7
click at [427, 264] on p "Featuring two of our favorite “B” words, the Bacon and Bourbon Festival present…" at bounding box center [690, 281] width 770 height 35
click at [772, 264] on p "Featuring two of our favorite “B” words, the Bacon and Bourbon Festival present…" at bounding box center [690, 281] width 770 height 35
drag, startPoint x: 1056, startPoint y: 222, endPoint x: 976, endPoint y: 220, distance: 79.7
click at [997, 264] on p "Featuring two of our favorite “B” words, the Bacon and Bourbon Festival present…" at bounding box center [690, 281] width 770 height 35
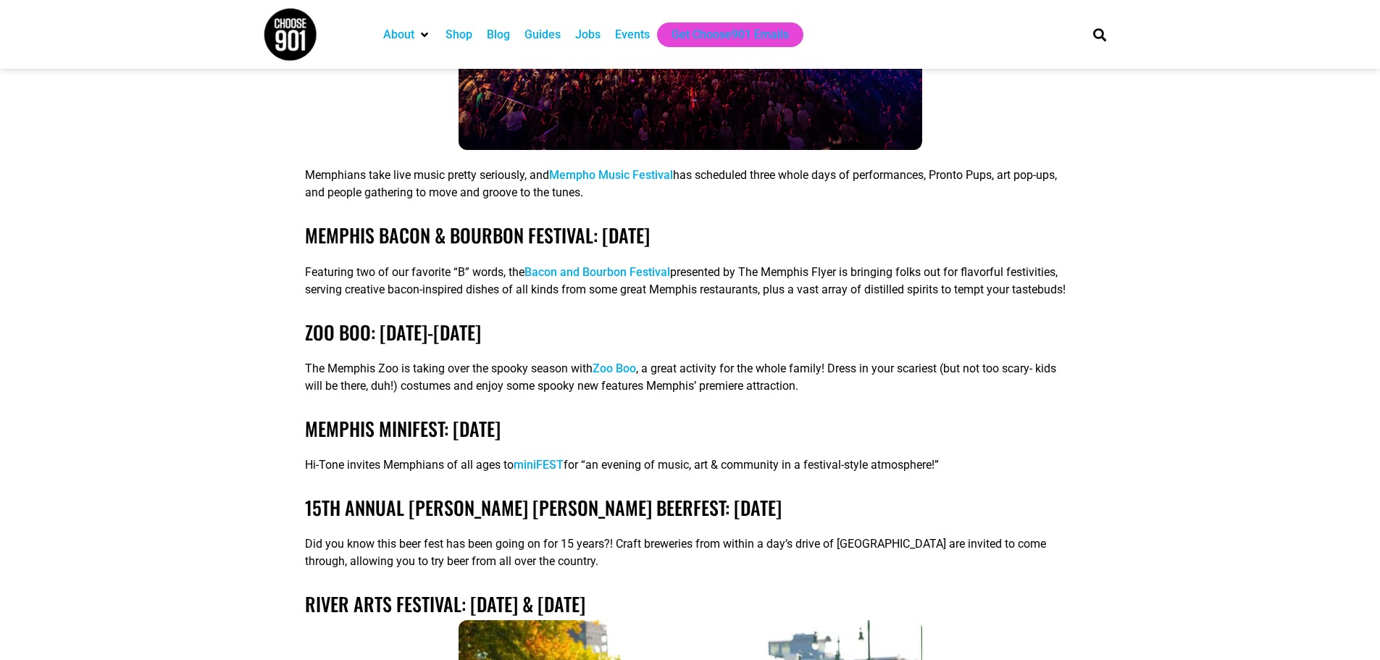
click at [451, 264] on p "Featuring two of our favorite “B” words, the Bacon and Bourbon Festival present…" at bounding box center [690, 281] width 770 height 35
drag, startPoint x: 374, startPoint y: 241, endPoint x: 687, endPoint y: 242, distance: 312.8
click at [687, 264] on p "Featuring two of our favorite “B” words, the Bacon and Bourbon Festival present…" at bounding box center [690, 281] width 770 height 35
click at [571, 264] on p "Featuring two of our favorite “B” words, the Bacon and Bourbon Festival present…" at bounding box center [690, 281] width 770 height 35
drag, startPoint x: 594, startPoint y: 240, endPoint x: 851, endPoint y: 240, distance: 257.1
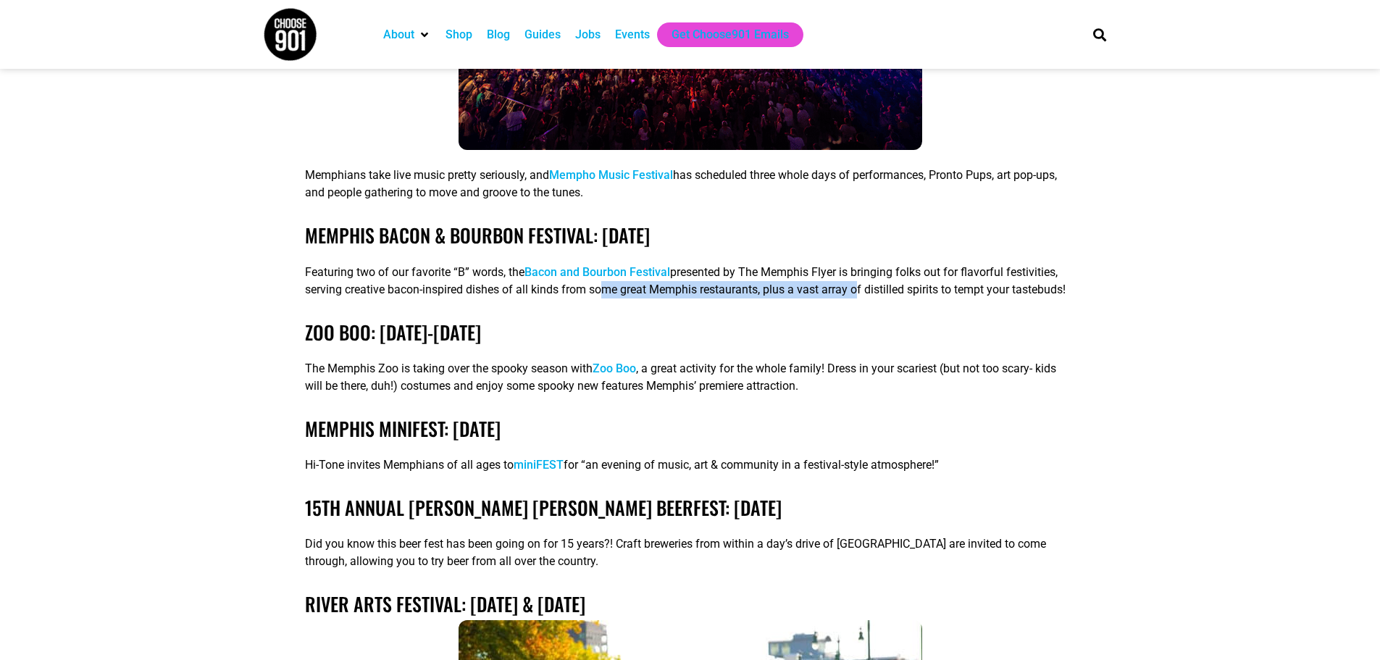
click at [851, 264] on p "Featuring two of our favorite “B” words, the Bacon and Bourbon Festival present…" at bounding box center [690, 281] width 770 height 35
click at [954, 264] on p "Featuring two of our favorite “B” words, the Bacon and Bourbon Festival present…" at bounding box center [690, 281] width 770 height 35
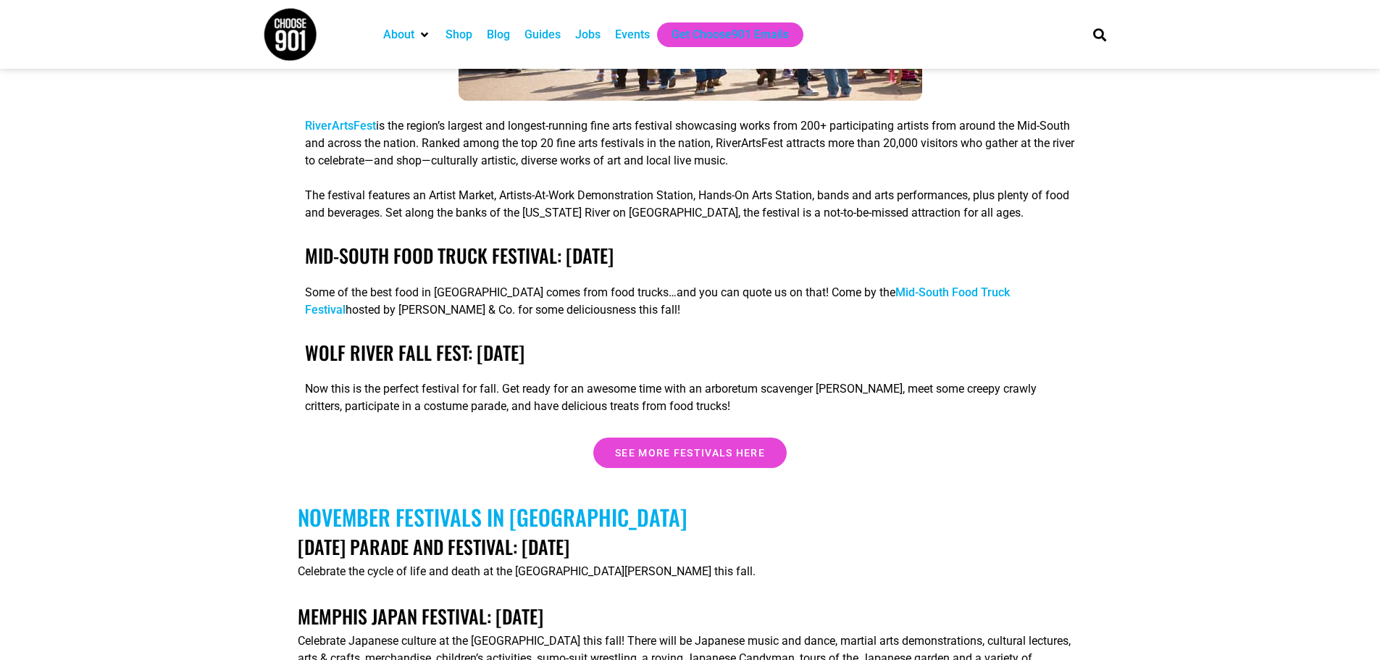
scroll to position [4220, 0]
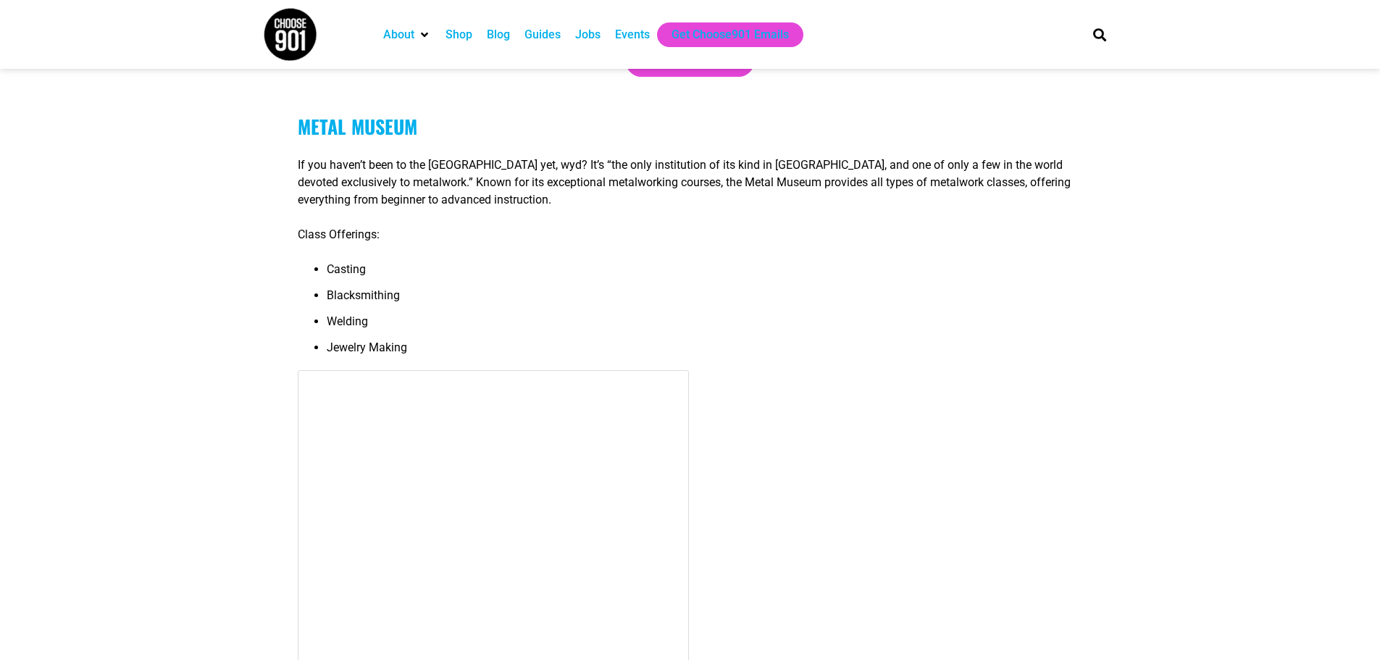
scroll to position [13976, 0]
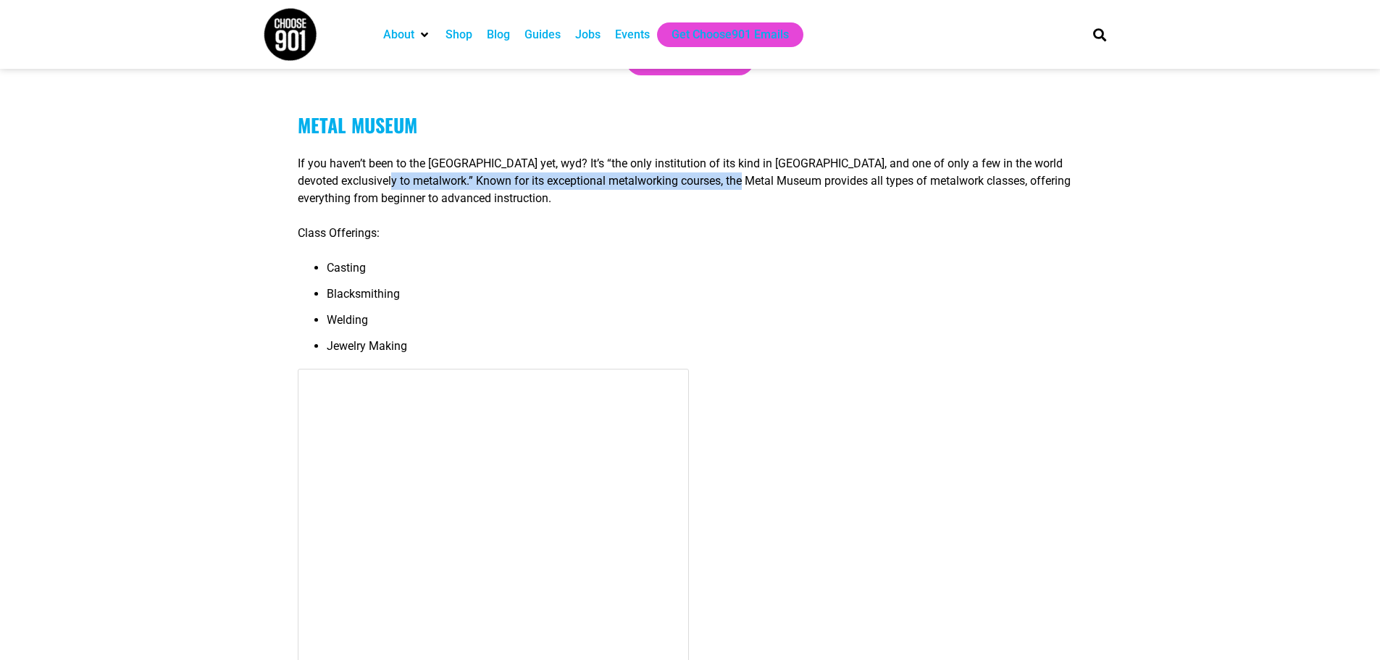
drag, startPoint x: 397, startPoint y: 166, endPoint x: 748, endPoint y: 164, distance: 351.2
click at [748, 164] on p "If you haven’t been to the [GEOGRAPHIC_DATA] yet, wyd? It’s “the only instituti…" at bounding box center [690, 181] width 784 height 52
click at [574, 163] on p "If you haven’t been to the [GEOGRAPHIC_DATA] yet, wyd? It’s “the only instituti…" at bounding box center [690, 181] width 784 height 52
drag, startPoint x: 558, startPoint y: 165, endPoint x: 855, endPoint y: 167, distance: 296.2
click at [855, 167] on p "If you haven’t been to the [GEOGRAPHIC_DATA] yet, wyd? It’s “the only instituti…" at bounding box center [690, 181] width 784 height 52
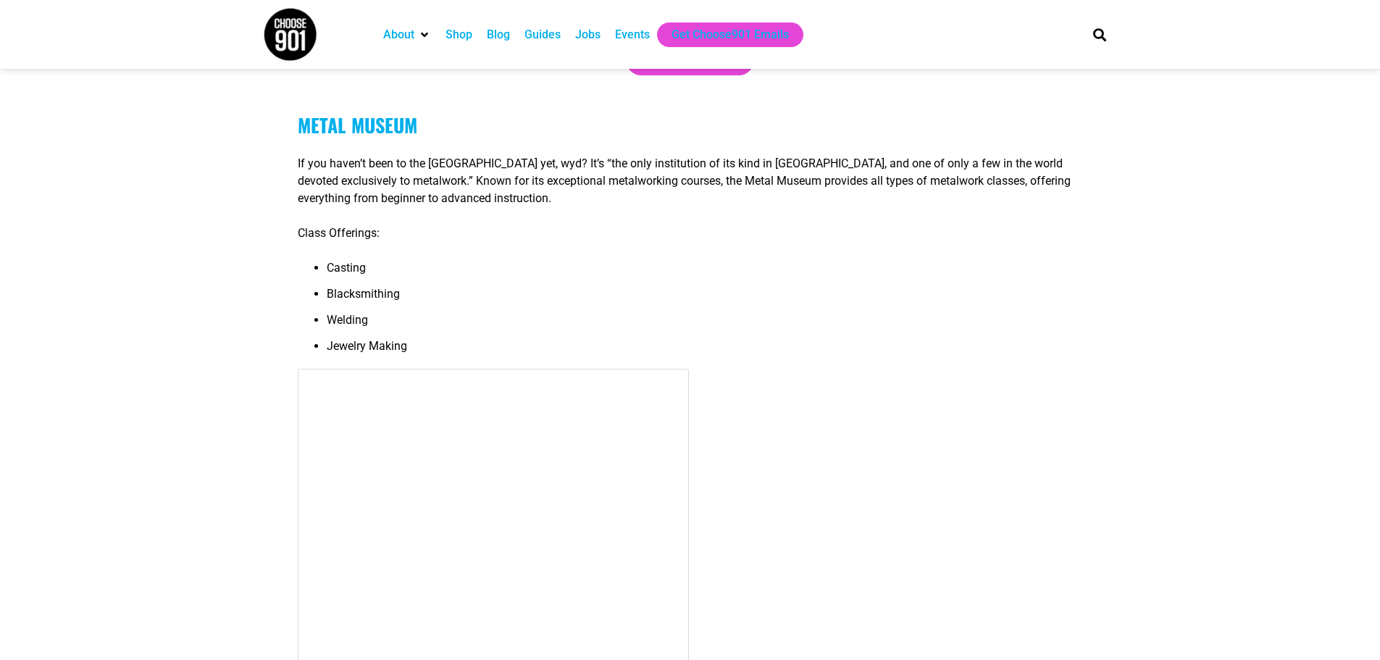
click at [942, 167] on p "If you haven’t been to the [GEOGRAPHIC_DATA] yet, wyd? It’s “the only instituti…" at bounding box center [690, 181] width 784 height 52
drag, startPoint x: 721, startPoint y: 164, endPoint x: 963, endPoint y: 163, distance: 242.6
click at [963, 163] on p "If you haven’t been to the [GEOGRAPHIC_DATA] yet, wyd? It’s “the only instituti…" at bounding box center [690, 181] width 784 height 52
click at [1023, 168] on p "If you haven’t been to the [GEOGRAPHIC_DATA] yet, wyd? It’s “the only instituti…" at bounding box center [690, 181] width 784 height 52
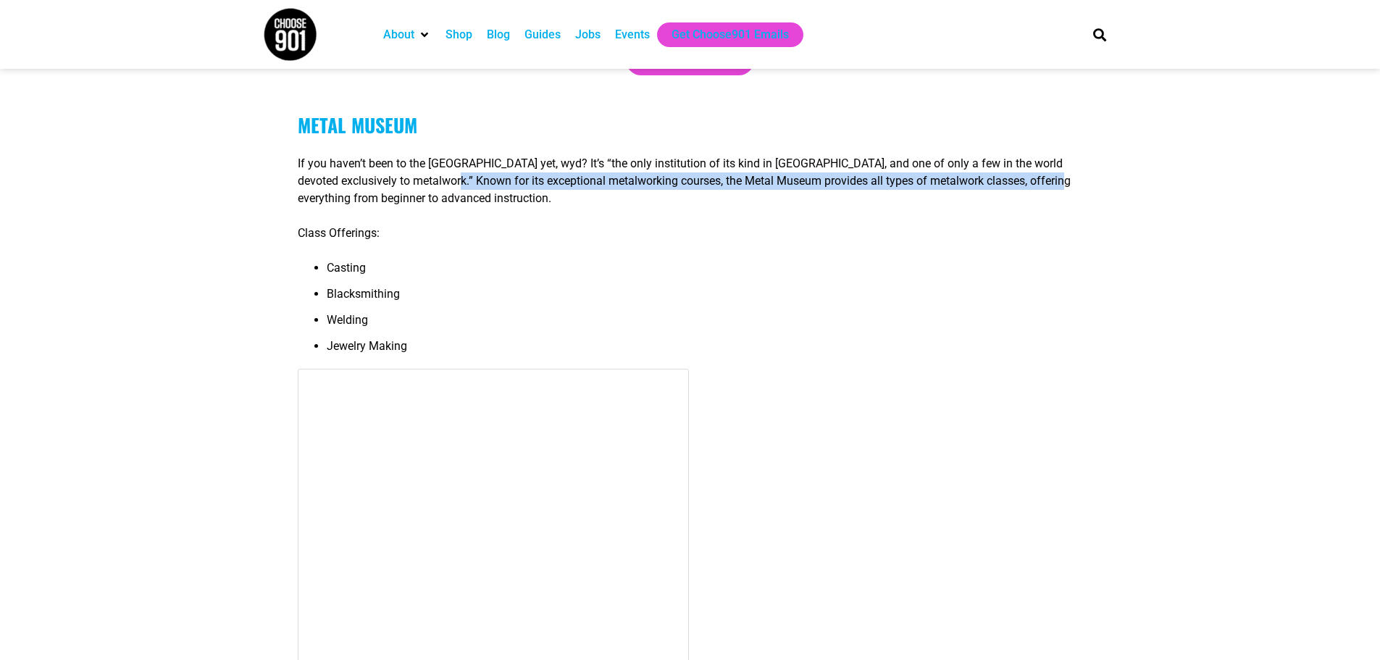
drag, startPoint x: 1062, startPoint y: 167, endPoint x: 464, endPoint y: 166, distance: 598.2
click at [464, 165] on p "If you haven’t been to the [GEOGRAPHIC_DATA] yet, wyd? It’s “the only instituti…" at bounding box center [690, 181] width 784 height 52
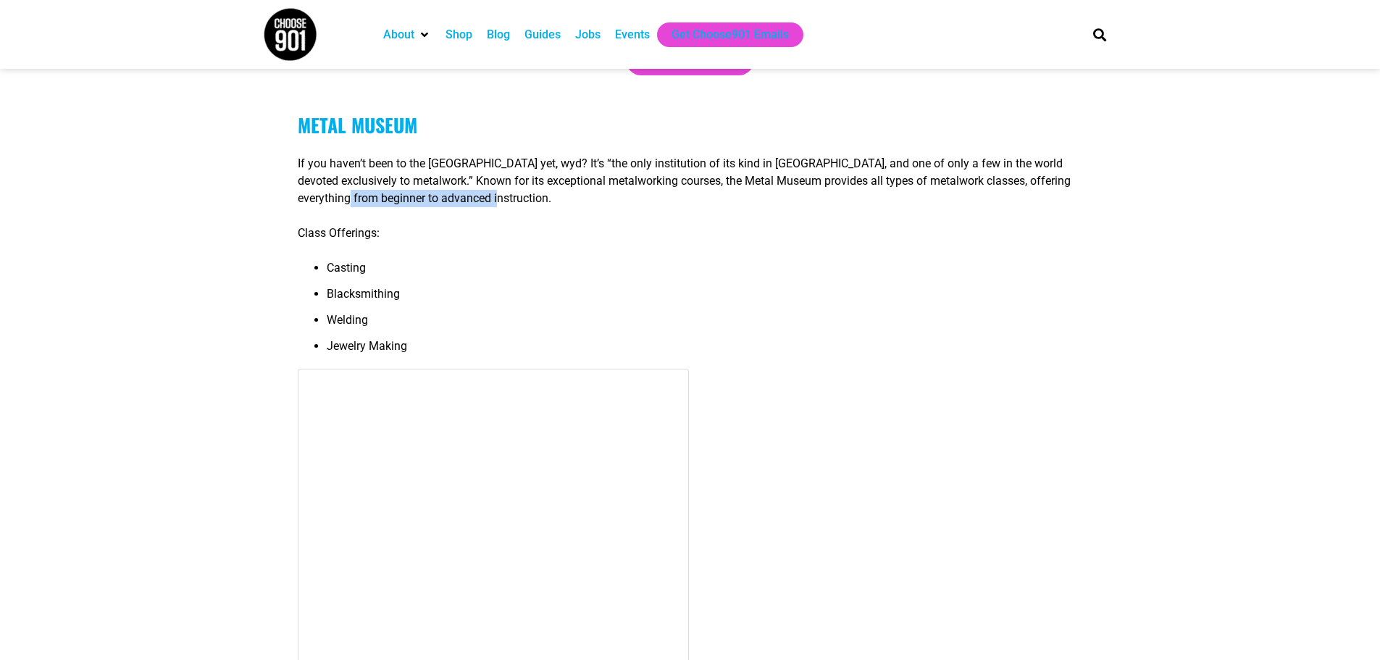
drag, startPoint x: 485, startPoint y: 182, endPoint x: 345, endPoint y: 176, distance: 140.6
click at [343, 176] on p "If you haven’t been to the [GEOGRAPHIC_DATA] yet, wyd? It’s “the only instituti…" at bounding box center [690, 181] width 784 height 52
click at [337, 224] on p "Class Offerings:" at bounding box center [690, 232] width 784 height 17
click at [331, 259] on li "Casting" at bounding box center [704, 272] width 755 height 26
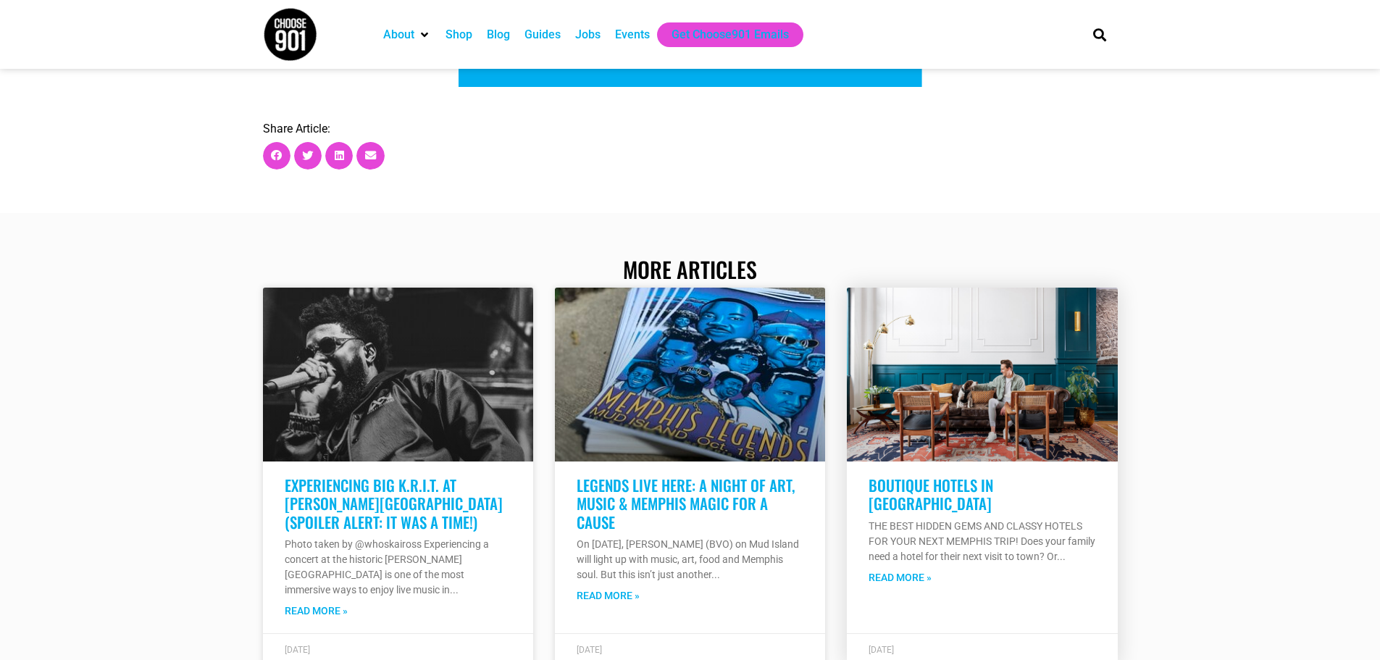
scroll to position [19914, 0]
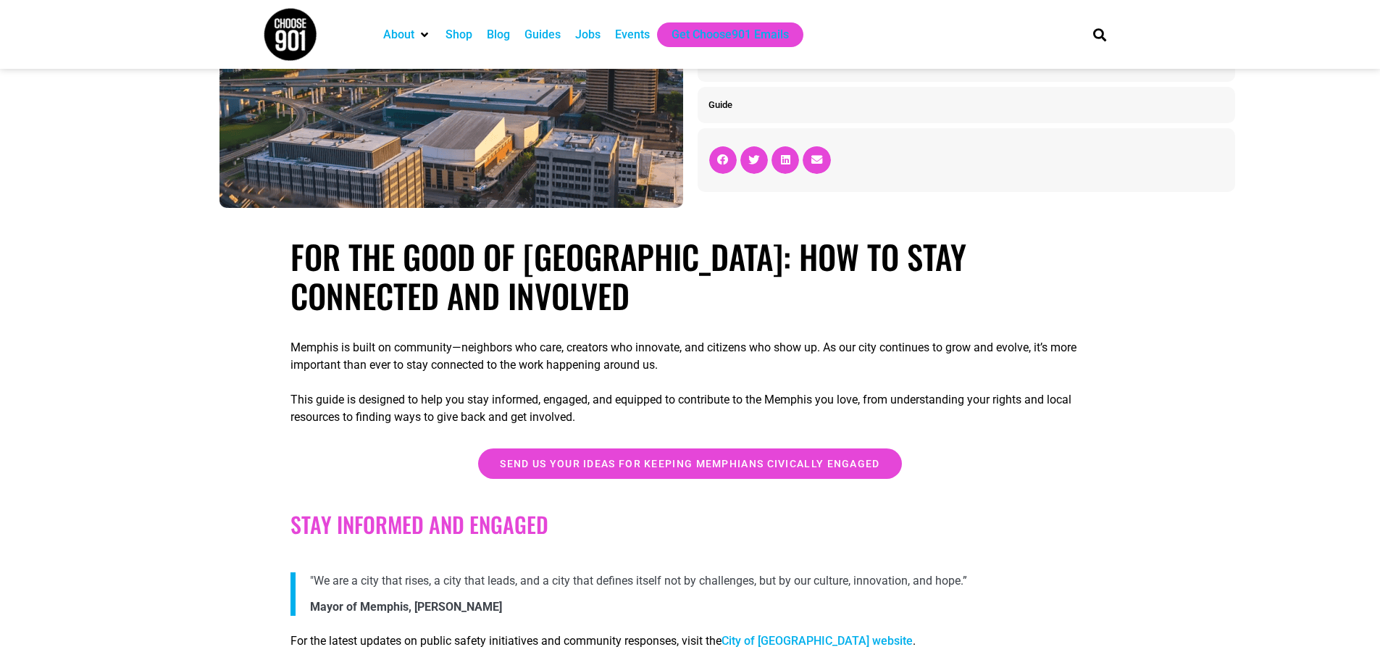
scroll to position [232, 0]
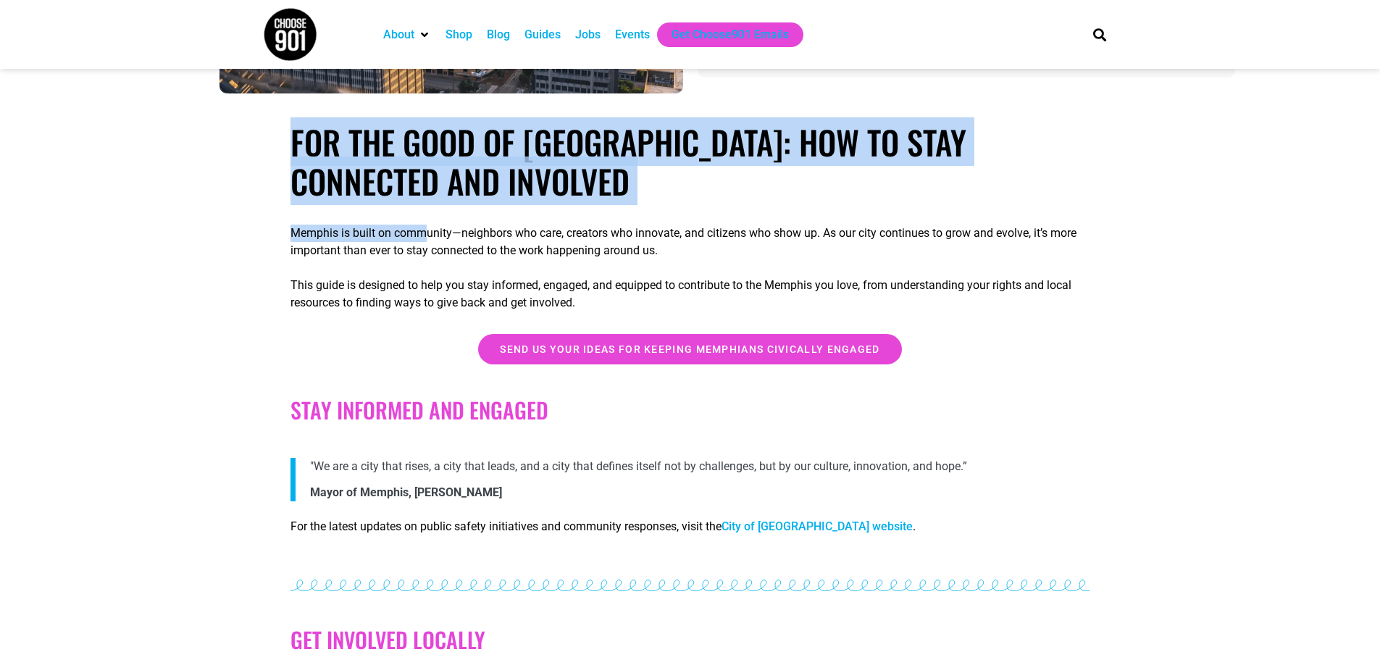
drag, startPoint x: 293, startPoint y: 136, endPoint x: 424, endPoint y: 212, distance: 151.5
click at [431, 177] on h1 "For the Good of Memphis: How to Stay Connected and Involved" at bounding box center [689, 161] width 799 height 78
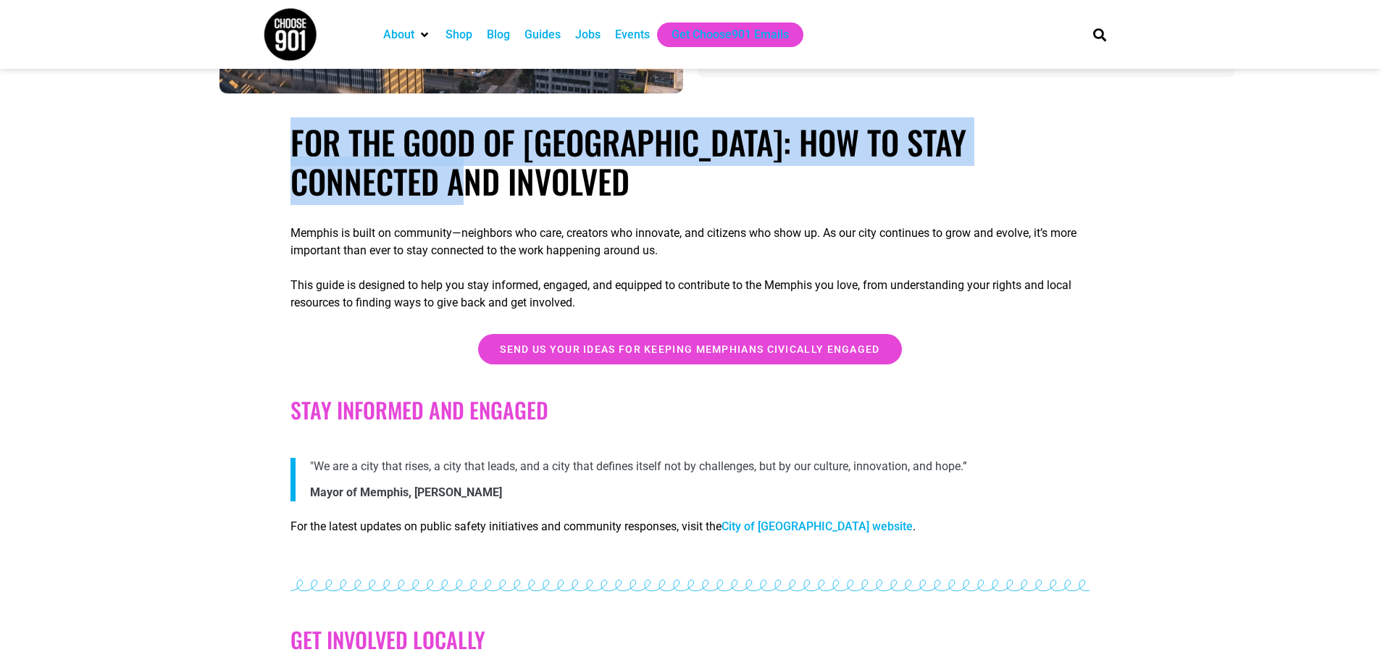
drag, startPoint x: 335, startPoint y: 154, endPoint x: 398, endPoint y: 188, distance: 71.6
click at [398, 188] on h1 "For the Good of Memphis: How to Stay Connected and Involved" at bounding box center [689, 161] width 799 height 78
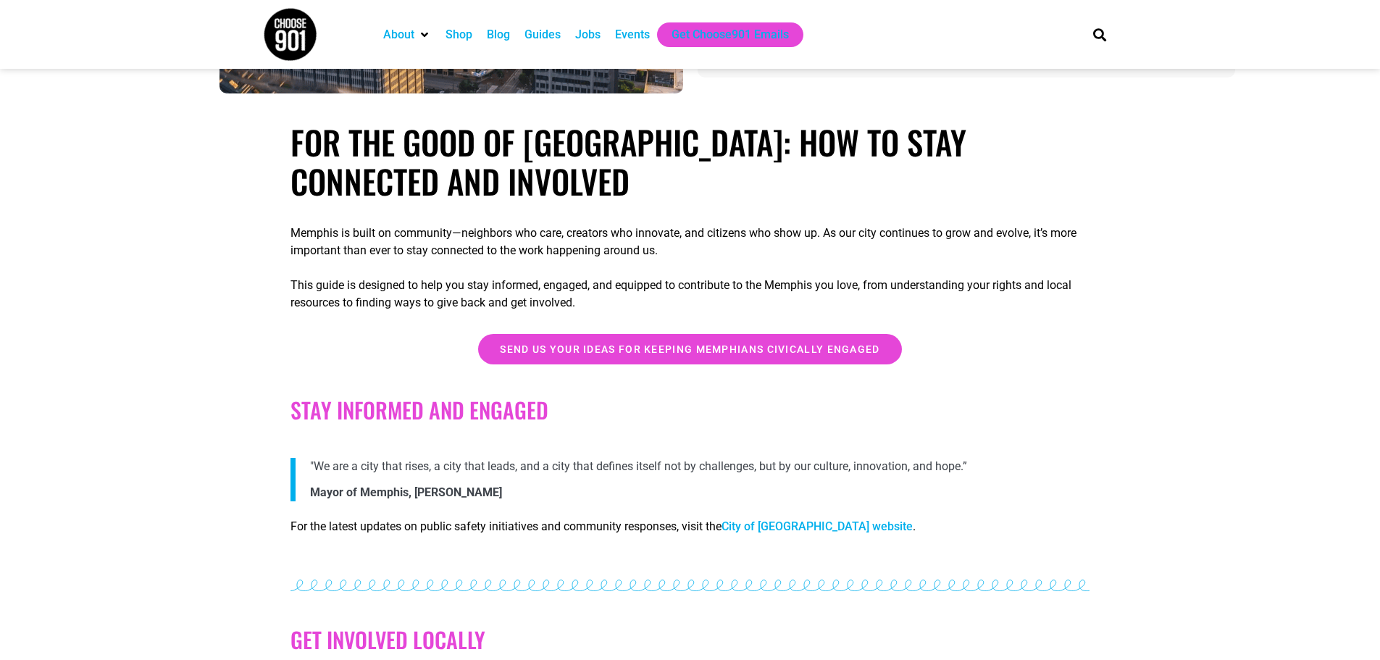
click at [457, 185] on h1 "For the Good of Memphis: How to Stay Connected and Involved" at bounding box center [689, 161] width 799 height 78
